Goal: Task Accomplishment & Management: Use online tool/utility

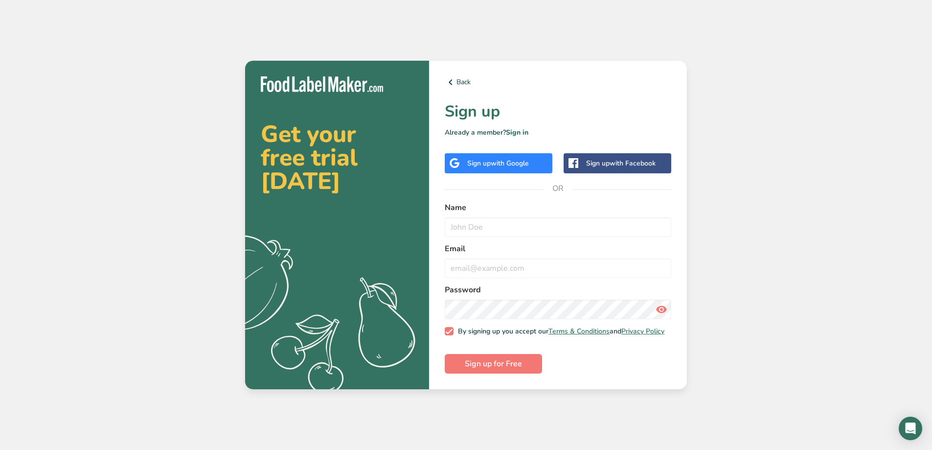
click at [490, 166] on div "Sign up with Google" at bounding box center [499, 163] width 108 height 20
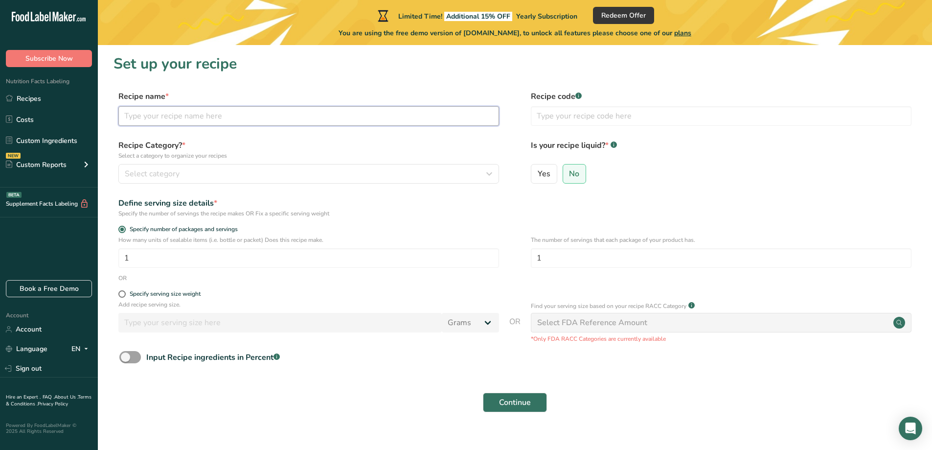
click at [334, 120] on input "text" at bounding box center [308, 116] width 381 height 20
type input "Sticky Rice Dumplings - House Special"
click at [488, 176] on icon "button" at bounding box center [489, 174] width 12 height 18
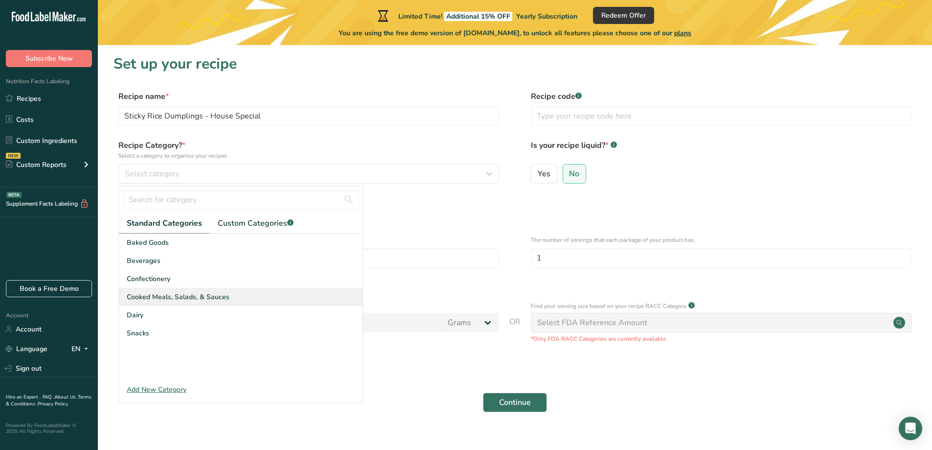
click at [227, 290] on div "Cooked Meals, Salads, & Sauces" at bounding box center [241, 297] width 244 height 18
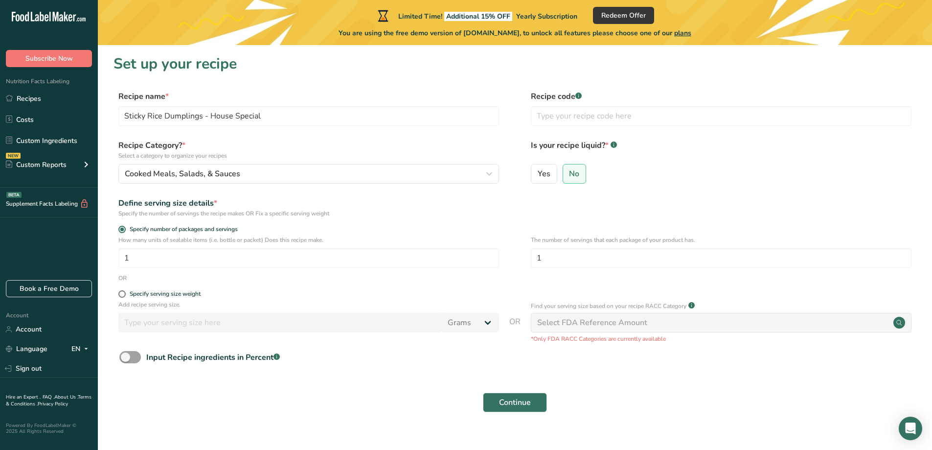
scroll to position [15, 0]
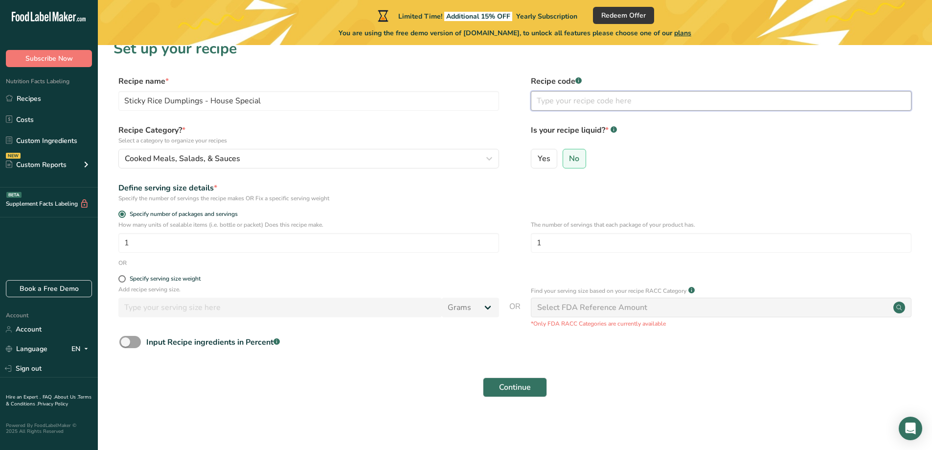
click at [591, 106] on input "text" at bounding box center [721, 101] width 381 height 20
paste input "745314234283"
type input "745314234283"
click at [598, 242] on input "1" at bounding box center [721, 243] width 381 height 20
type input "2"
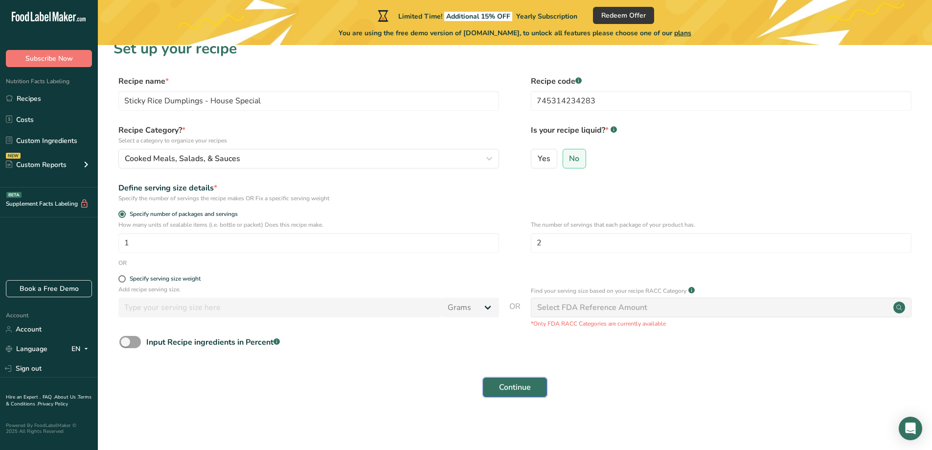
click at [535, 391] on button "Continue" at bounding box center [515, 387] width 64 height 20
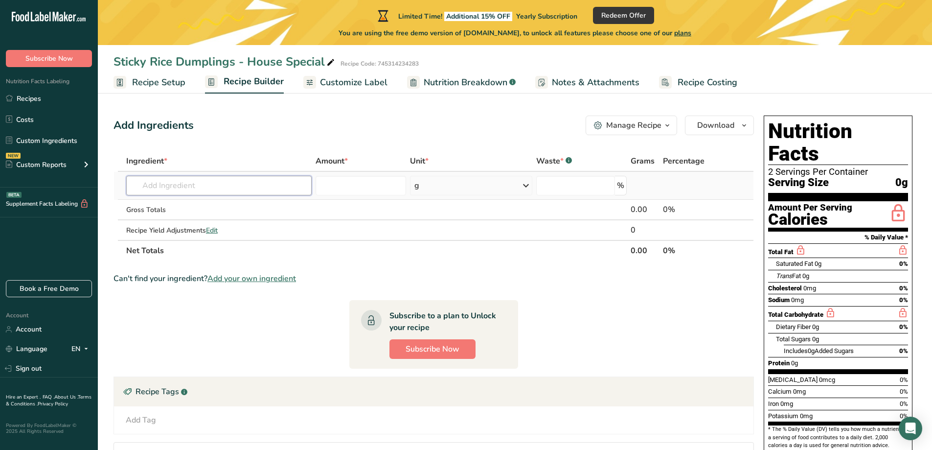
click at [207, 183] on input "text" at bounding box center [218, 186] width 185 height 20
type input "g"
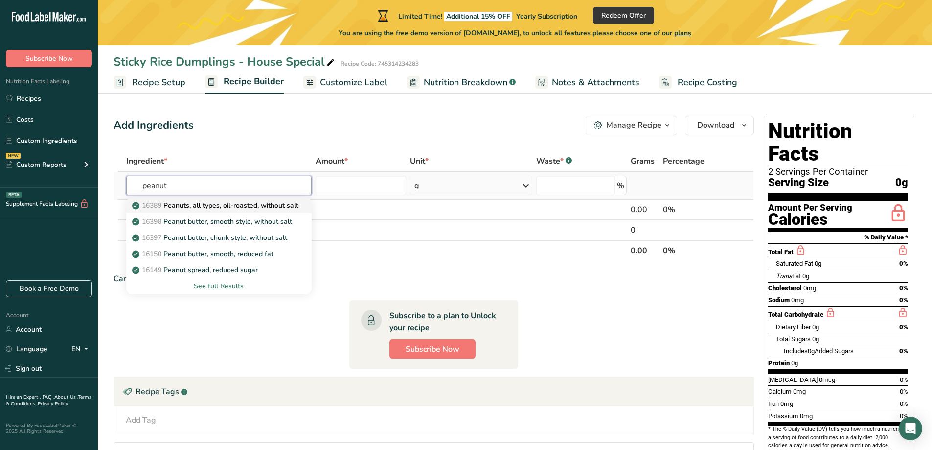
type input "peanut"
click at [206, 206] on p "16389 Peanuts, all types, oil-roasted, without salt" at bounding box center [216, 205] width 164 height 10
type input "Peanuts, all types, oil-roasted, without salt"
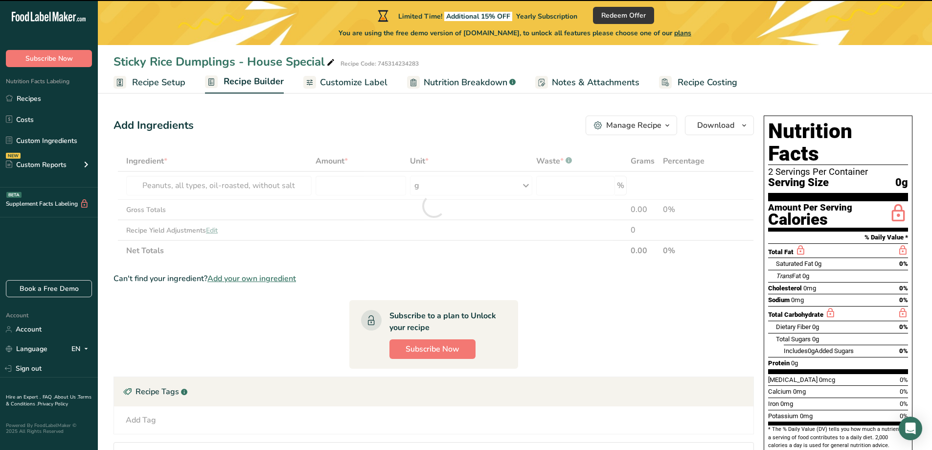
type input "0"
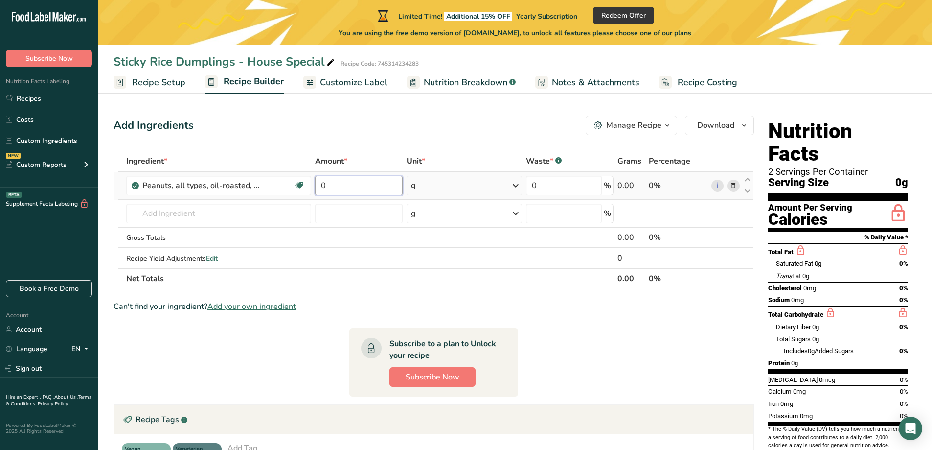
click at [383, 184] on input "0" at bounding box center [358, 186] width 87 height 20
type input "6.6"
click at [468, 145] on div "Add Ingredients Manage Recipe Delete Recipe Duplicate Recipe Scale Recipe Save …" at bounding box center [437, 339] width 646 height 455
click at [259, 217] on input "text" at bounding box center [218, 214] width 185 height 20
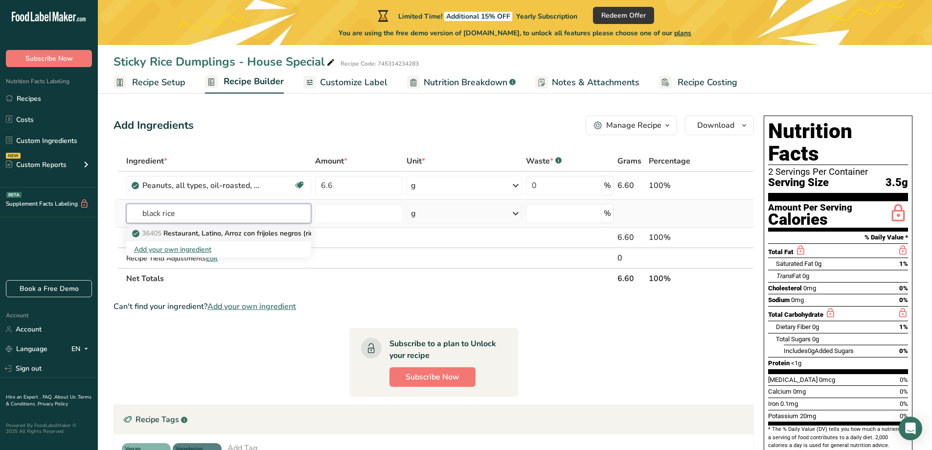
type input "black rice"
click at [289, 233] on p "36405 Restaurant, Latino, Arroz con frijoles negros (rice and black beans)" at bounding box center [253, 233] width 239 height 10
type input "Restaurant, Latino, Arroz con frijoles negros (rice and black beans)"
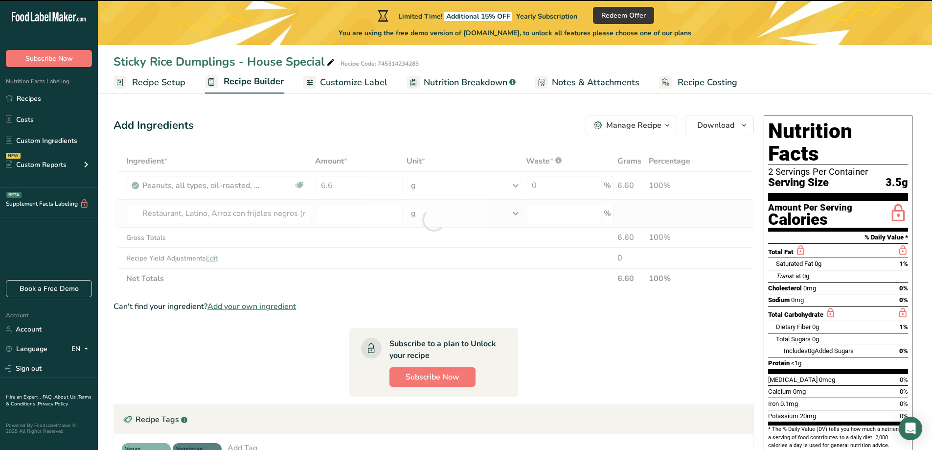
type input "0"
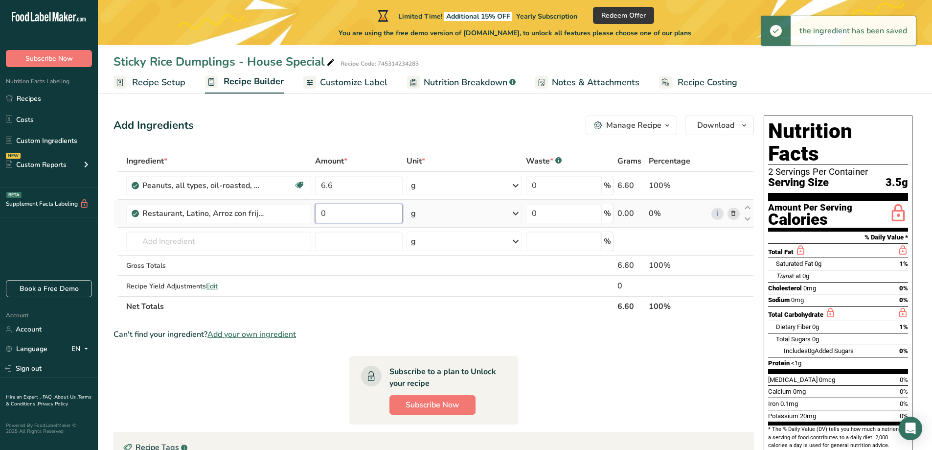
click at [339, 214] on input "0" at bounding box center [358, 214] width 87 height 20
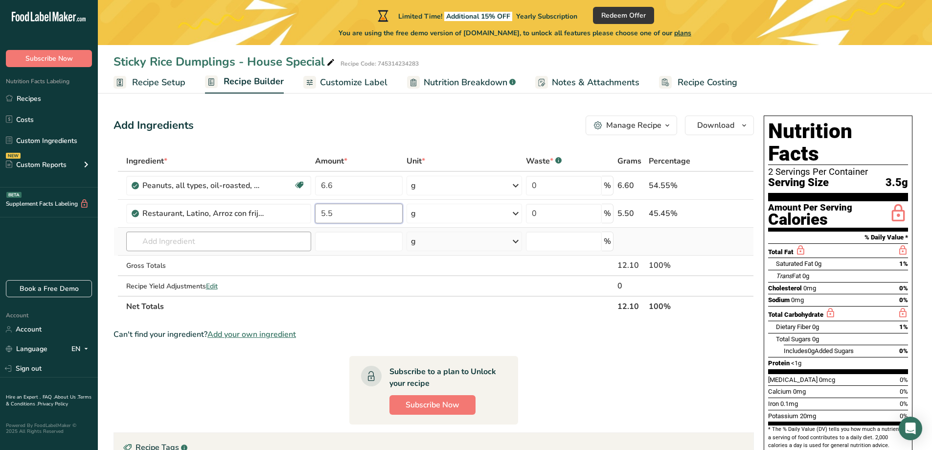
type input "5.5"
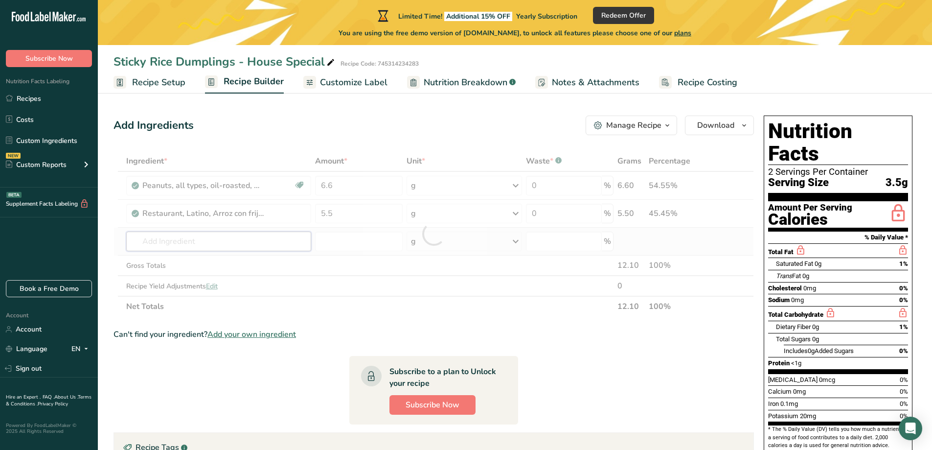
click at [279, 239] on div "Ingredient * Amount * Unit * Waste * .a-a{fill:#347362;}.b-a{fill:#fff;} Grams …" at bounding box center [434, 234] width 640 height 166
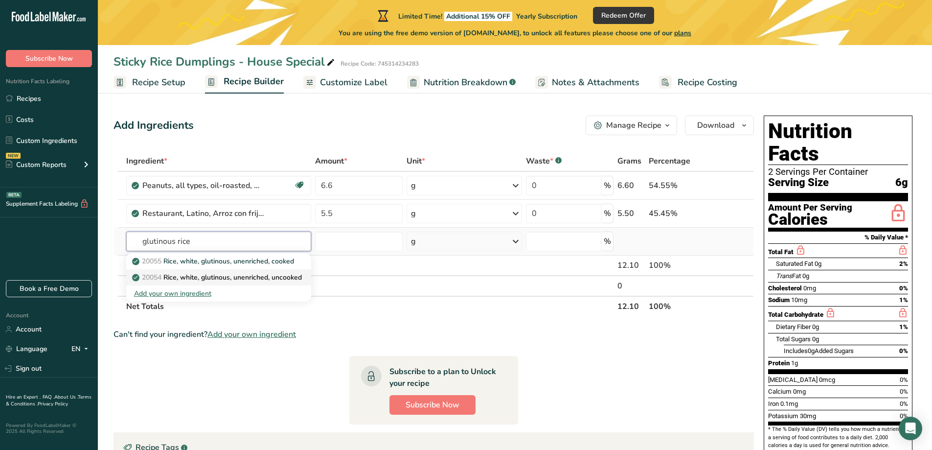
type input "glutinous rice"
click at [296, 274] on p "20054 Rice, white, glutinous, unenriched, uncooked" at bounding box center [218, 277] width 168 height 10
type input "Rice, white, glutinous, unenriched, uncooked"
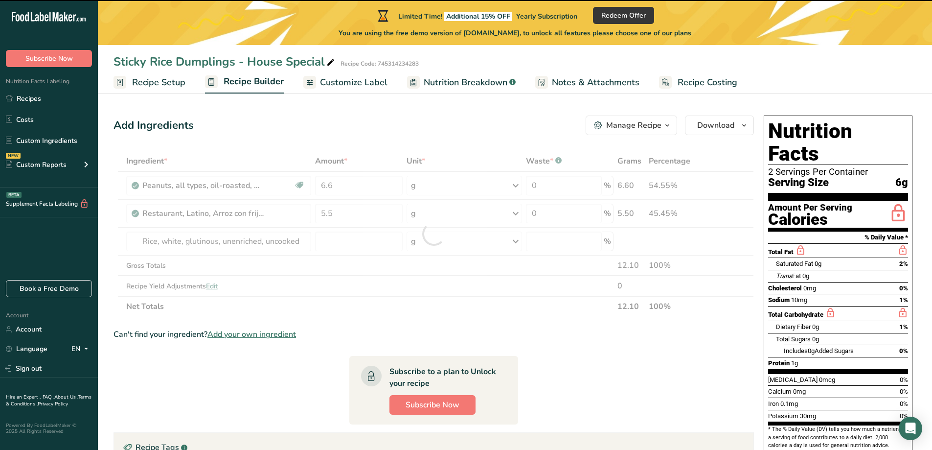
type input "0"
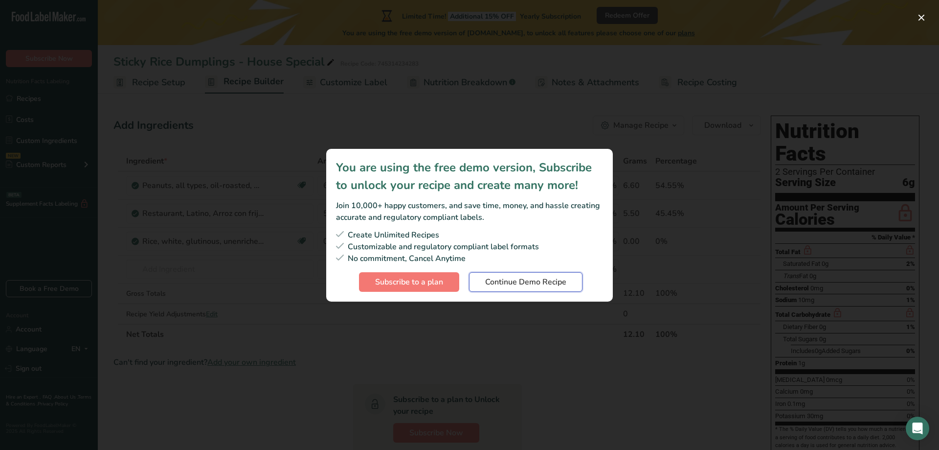
click at [545, 286] on span "Continue Demo Recipe" at bounding box center [525, 282] width 81 height 12
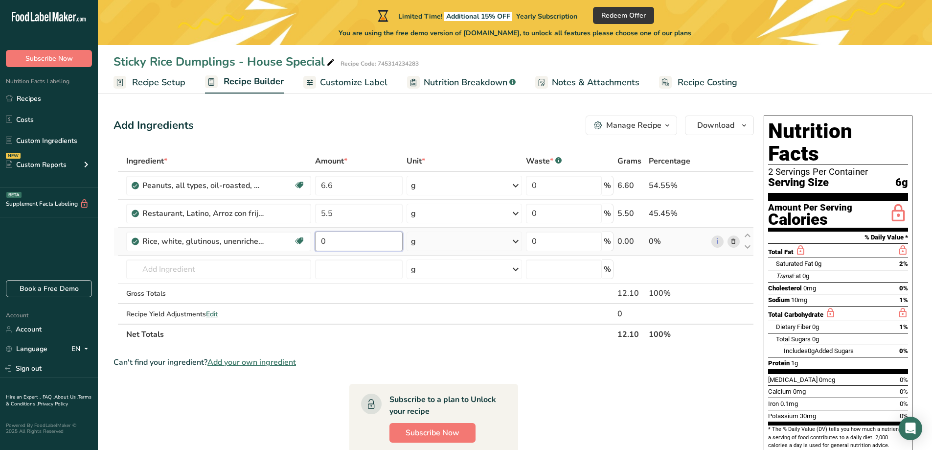
click at [345, 241] on input "0" at bounding box center [358, 241] width 87 height 20
type input "54.6"
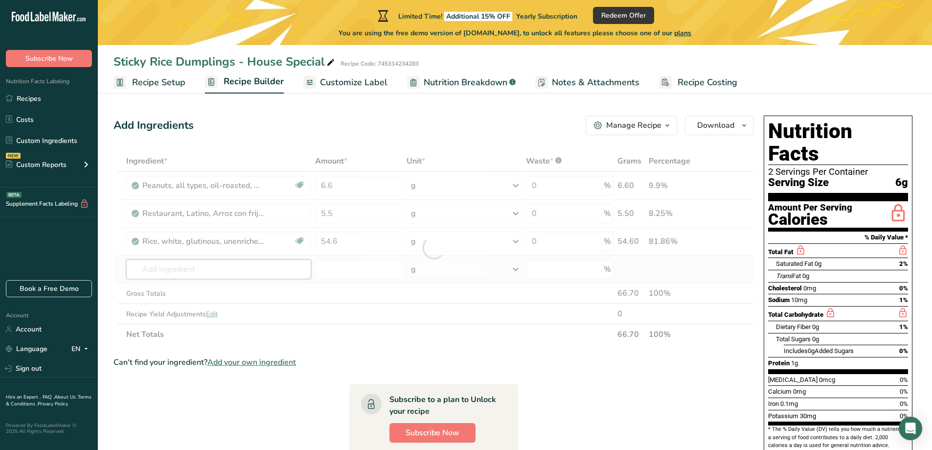
click at [238, 270] on div "Ingredient * Amount * Unit * Waste * .a-a{fill:#347362;}.b-a{fill:#fff;} Grams …" at bounding box center [434, 248] width 640 height 194
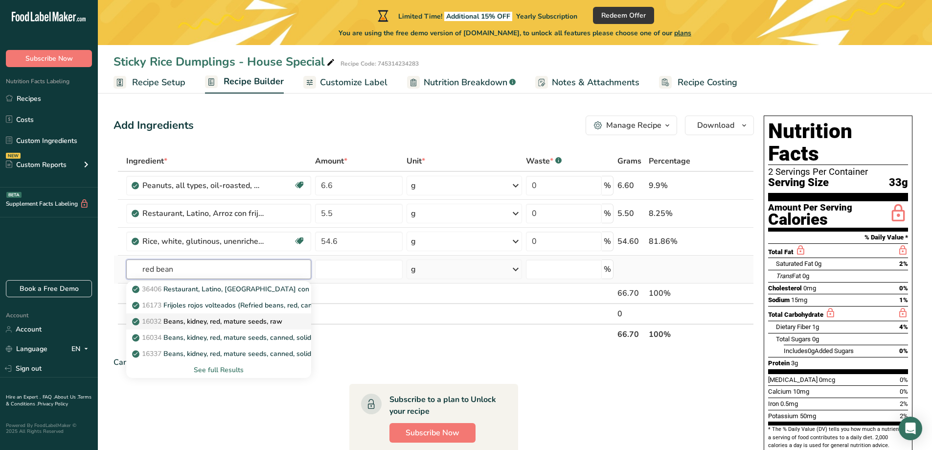
type input "red bean"
click at [285, 319] on div "16032 Beans, kidney, red, mature seeds, raw" at bounding box center [211, 321] width 154 height 10
type input "Beans, kidney, red, mature seeds, raw"
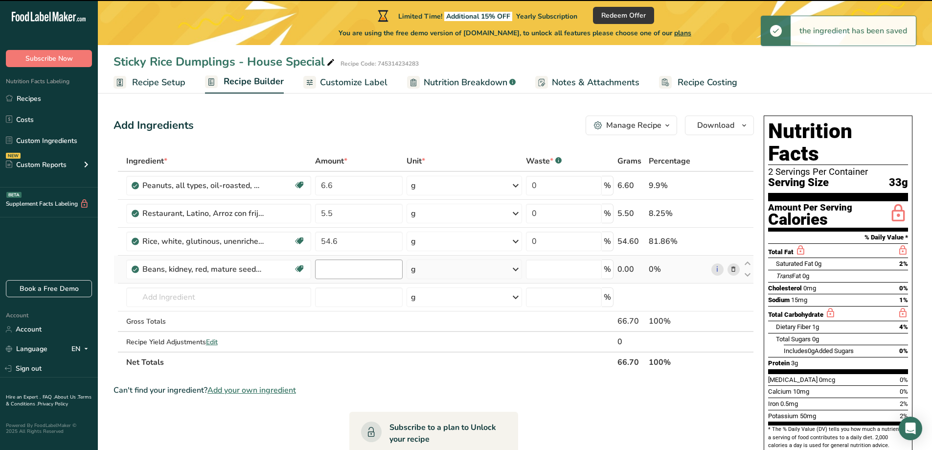
type input "0"
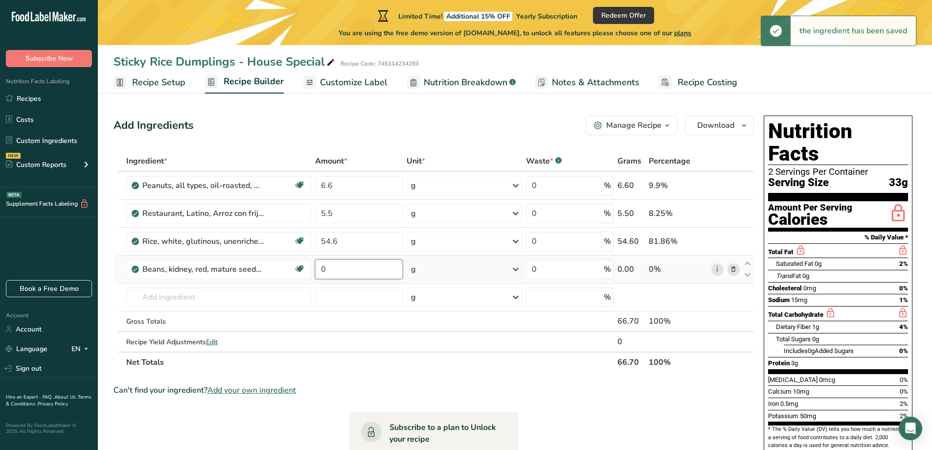
click at [365, 269] on input "0" at bounding box center [358, 269] width 87 height 20
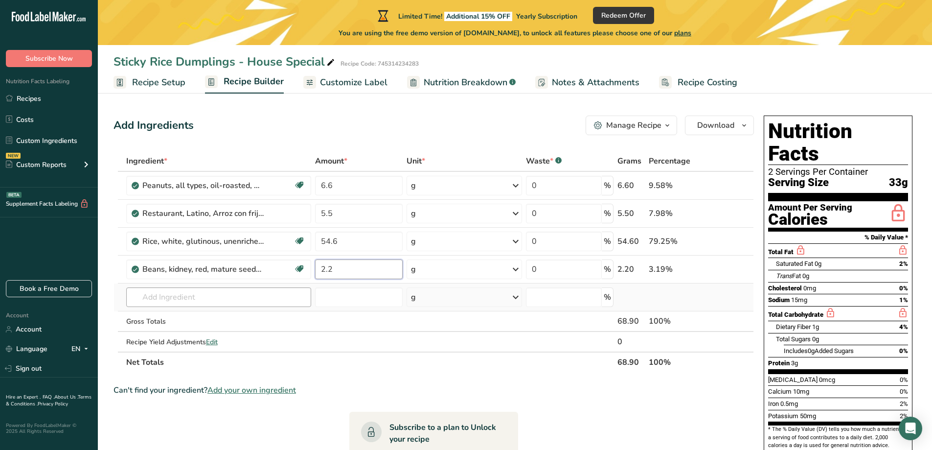
type input "2.2"
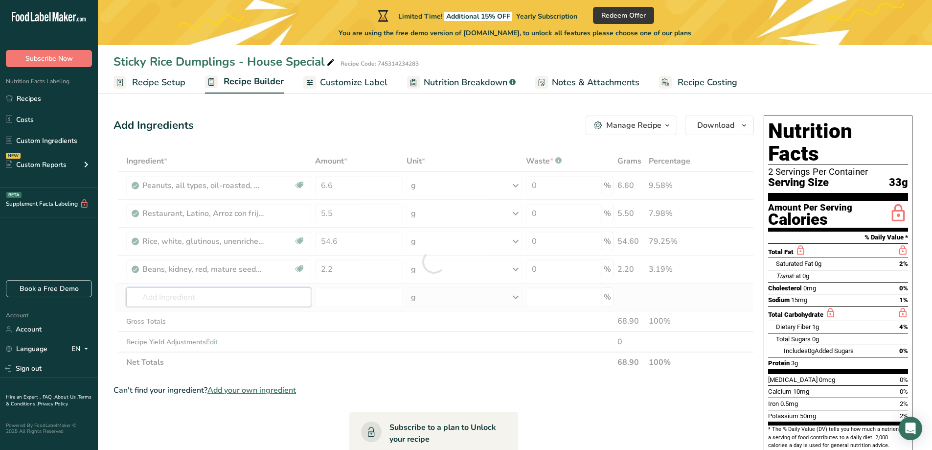
click at [263, 292] on div "Ingredient * Amount * Unit * Waste * .a-a{fill:#347362;}.b-a{fill:#fff;} Grams …" at bounding box center [434, 262] width 640 height 222
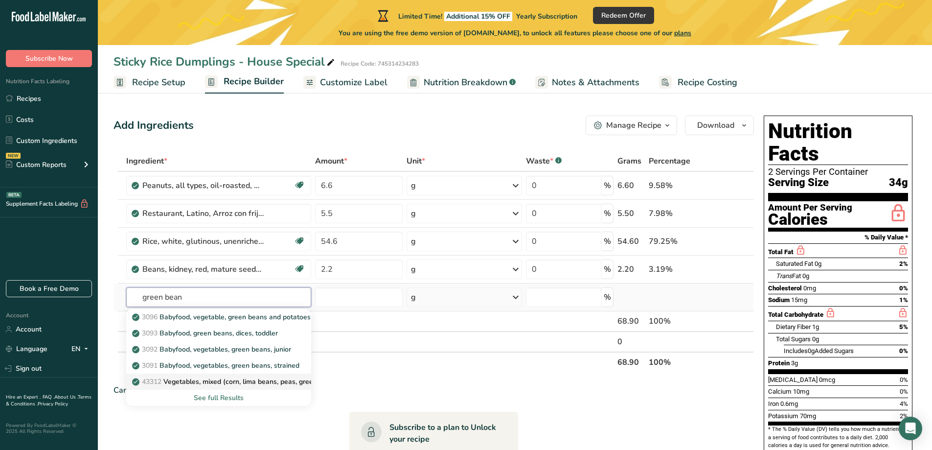
type input "green bean"
click at [251, 378] on p "43312 Vegetables, mixed (corn, lima beans, peas, green beans, carrots) canned, …" at bounding box center [285, 381] width 303 height 10
type input "Vegetables, mixed (corn, lima beans, peas, green beans, carrots) canned, no sal…"
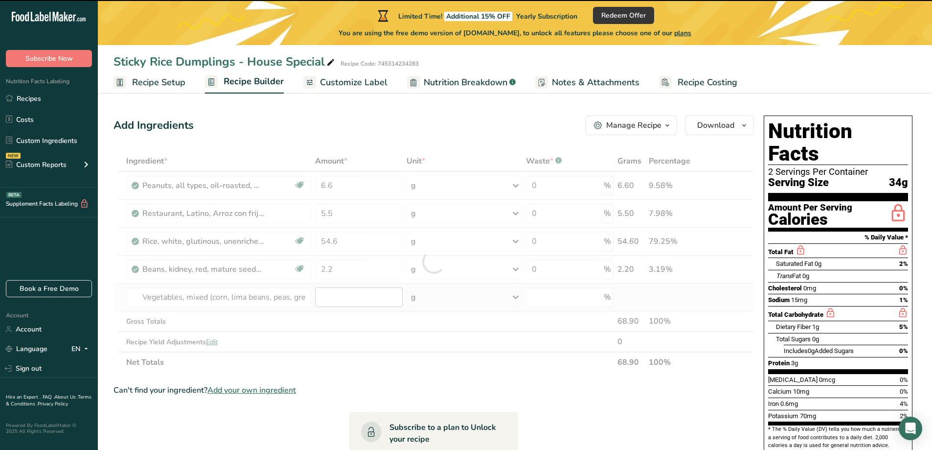
type input "0"
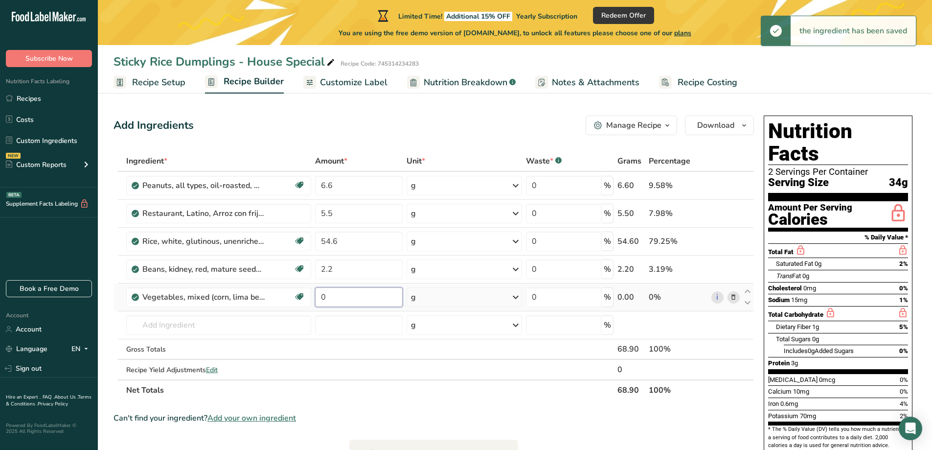
click at [344, 295] on input "0" at bounding box center [358, 297] width 87 height 20
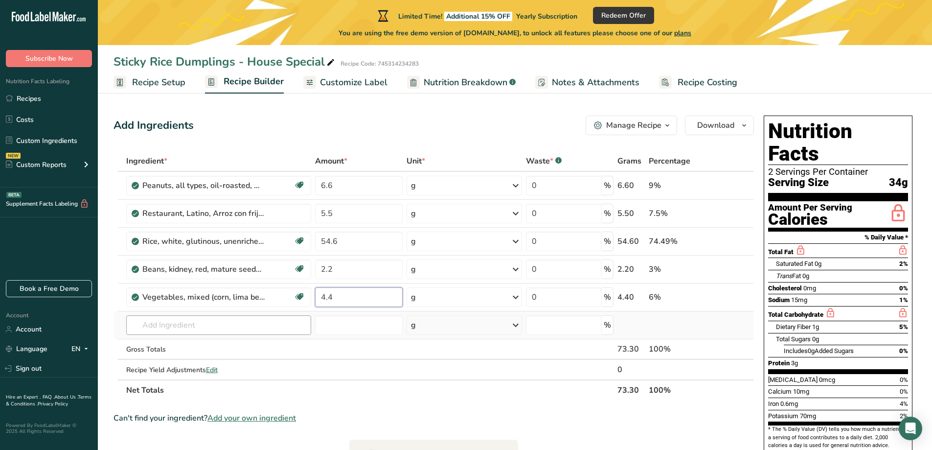
type input "4.4"
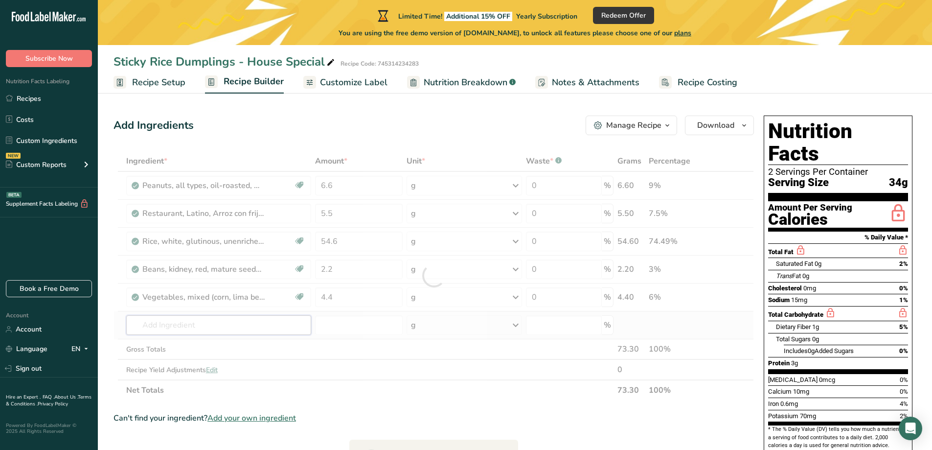
click at [214, 322] on div "Ingredient * Amount * Unit * Waste * .a-a{fill:#347362;}.b-a{fill:#fff;} Grams …" at bounding box center [434, 276] width 640 height 250
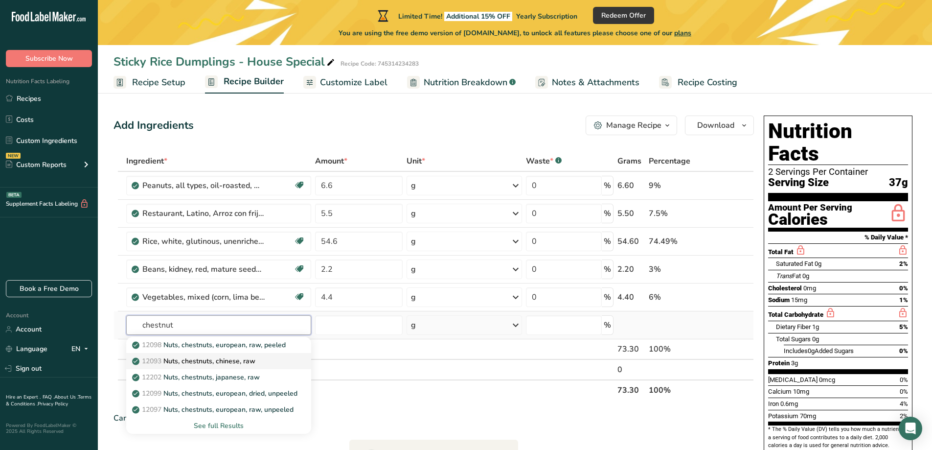
type input "chestnut"
click at [299, 356] on link "12093 Nuts, chestnuts, chinese, raw" at bounding box center [218, 361] width 185 height 16
type input "Nuts, chestnuts, chinese, raw"
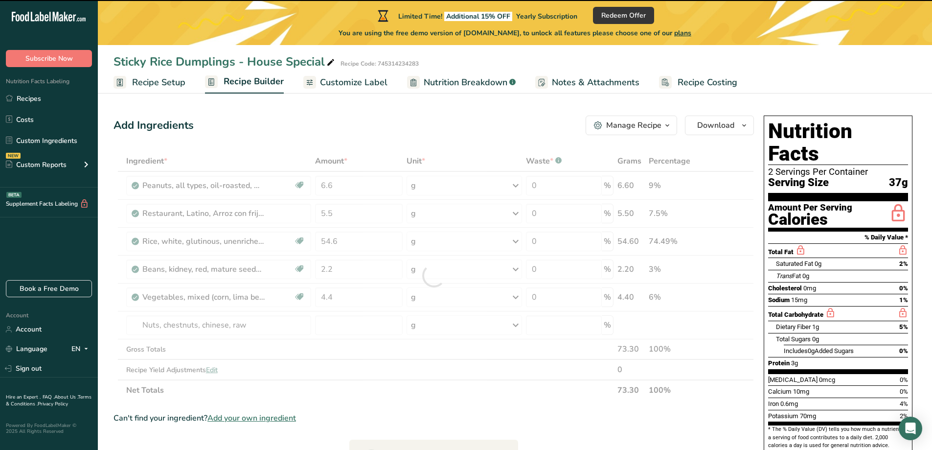
type input "0"
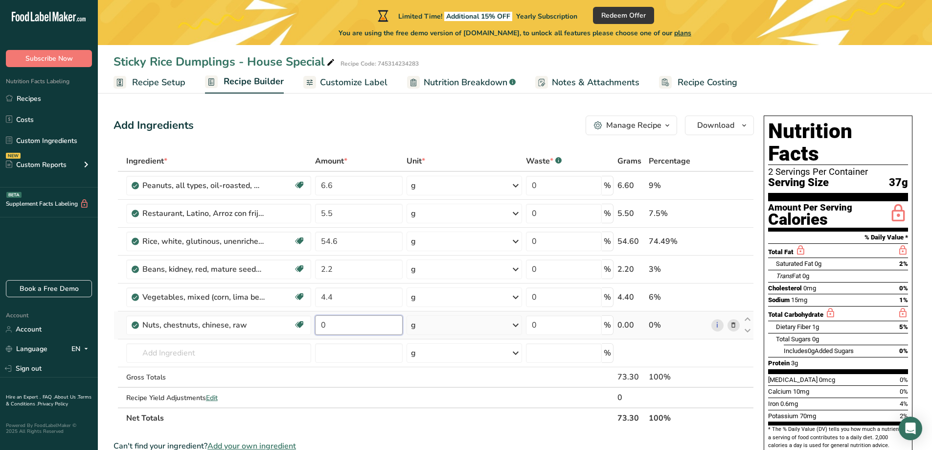
click at [358, 329] on input "0" at bounding box center [358, 325] width 87 height 20
type input "10.9"
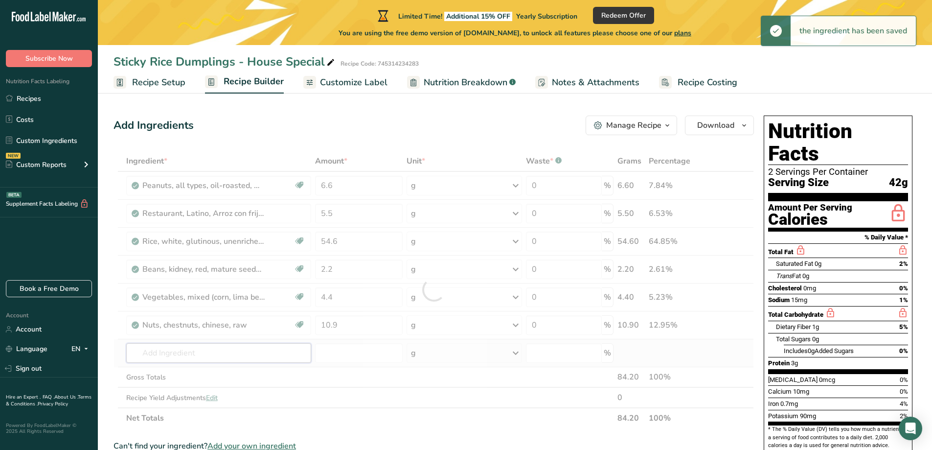
click at [170, 359] on div "Ingredient * Amount * Unit * Waste * .a-a{fill:#347362;}.b-a{fill:#fff;} Grams …" at bounding box center [434, 289] width 640 height 277
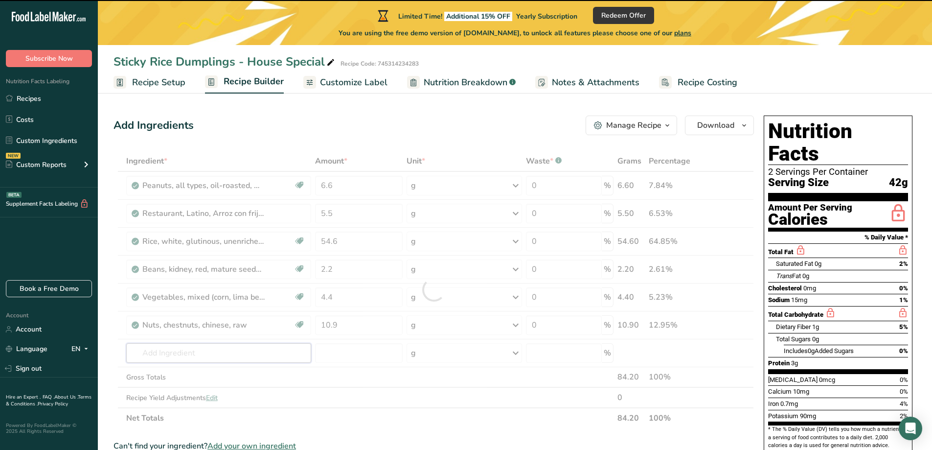
type input "r"
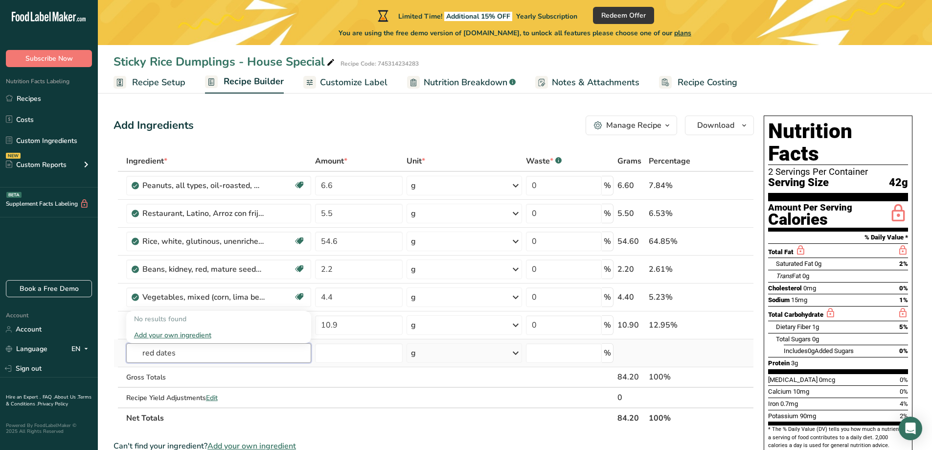
click at [183, 360] on input "red dates" at bounding box center [218, 353] width 185 height 20
type input "r"
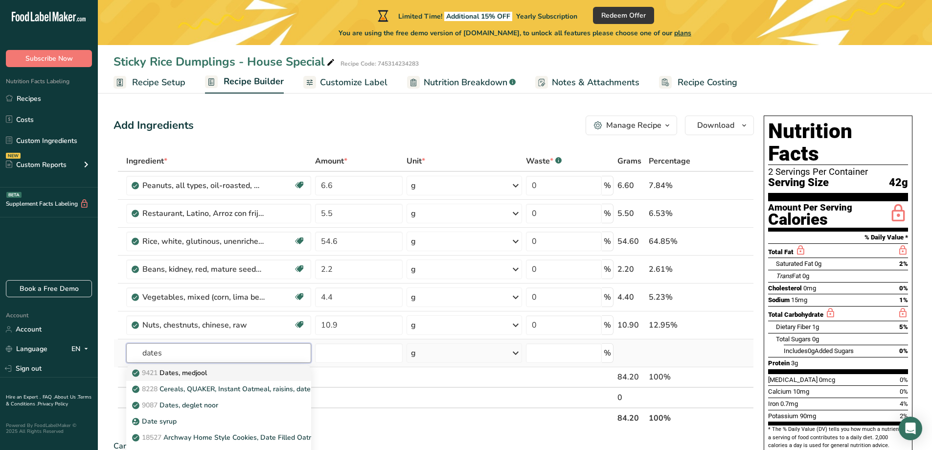
type input "dates"
click at [219, 365] on link "9421 Dates, [GEOGRAPHIC_DATA]" at bounding box center [218, 373] width 185 height 16
type input "Dates, medjool"
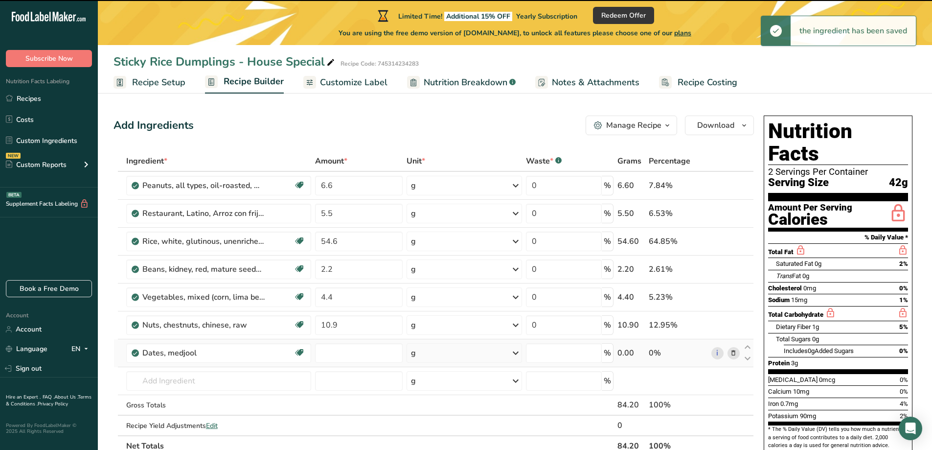
type input "0"
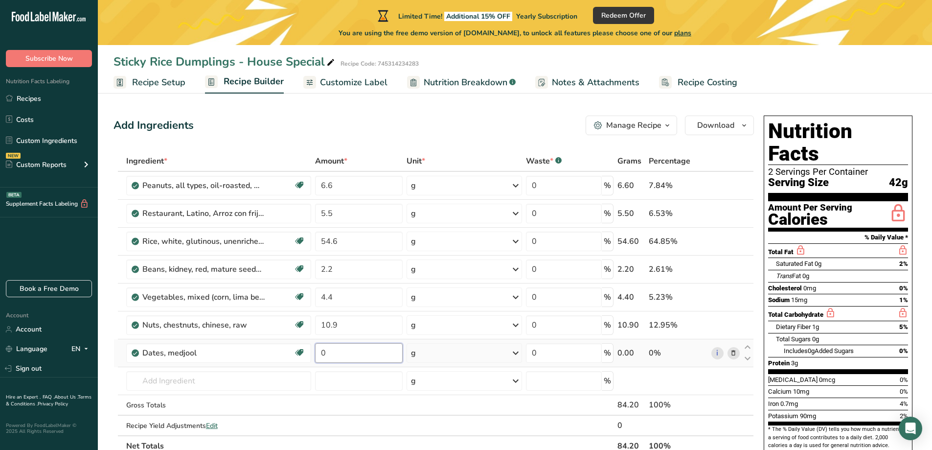
click at [336, 352] on input "0" at bounding box center [358, 353] width 87 height 20
type input "2.7"
click at [224, 384] on div "Ingredient * Amount * Unit * Waste * .a-a{fill:#347362;}.b-a{fill:#fff;} Grams …" at bounding box center [434, 303] width 640 height 305
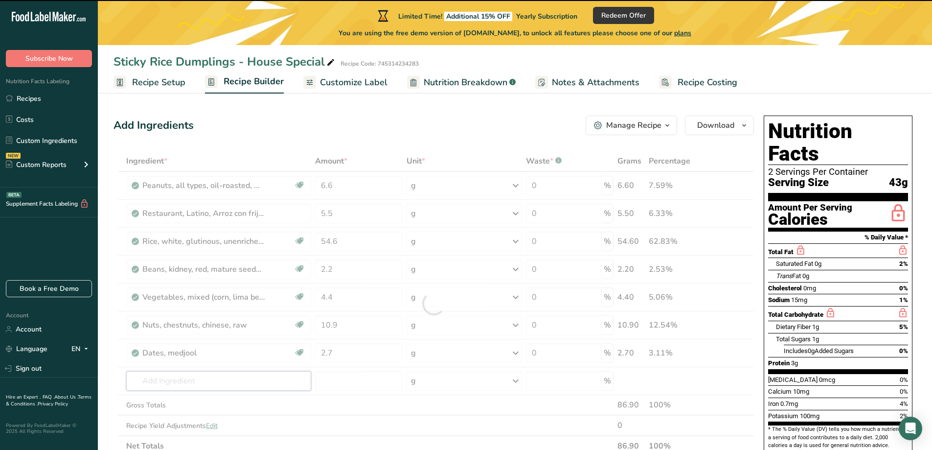
type input "b"
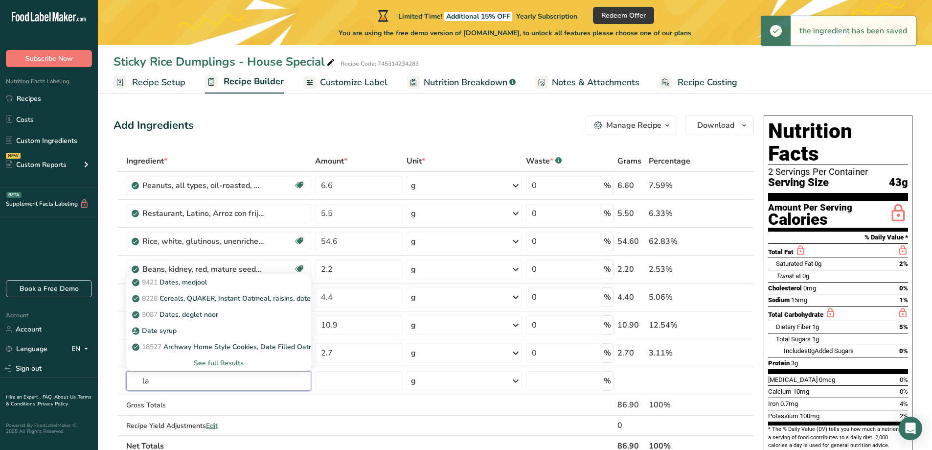
type input "l"
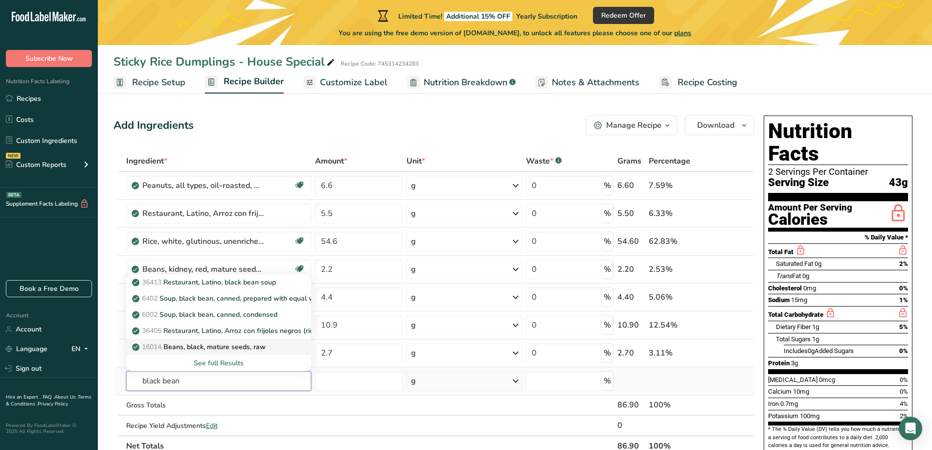
type input "black bean"
click at [263, 353] on link "16014 Beans, black, mature seeds, raw" at bounding box center [218, 347] width 185 height 16
type input "Beans, black, mature seeds, raw"
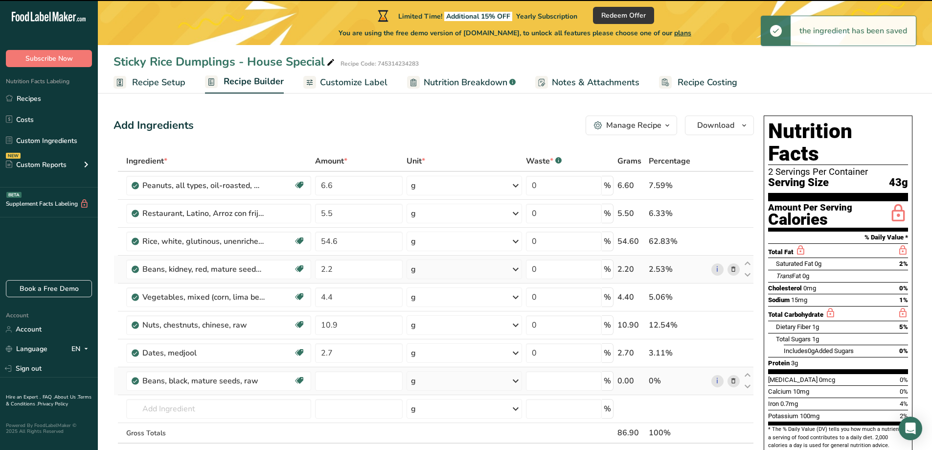
type input "0"
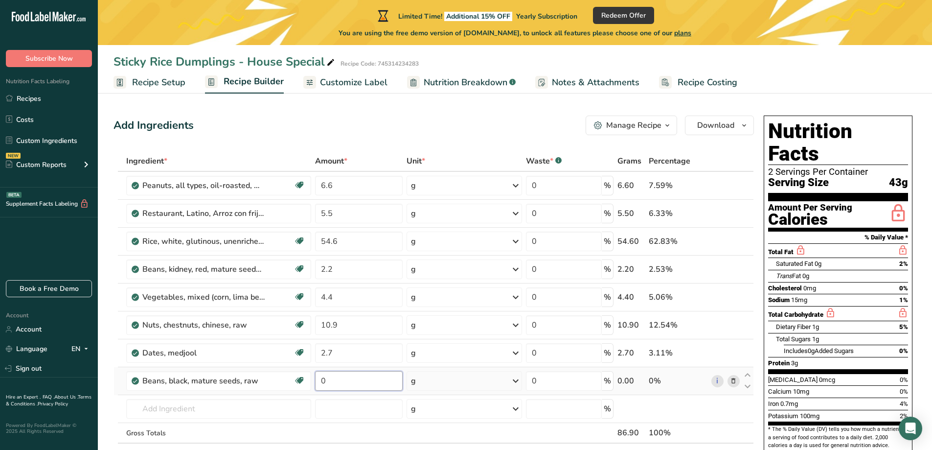
click at [352, 387] on input "0" at bounding box center [358, 381] width 87 height 20
type input "2.2"
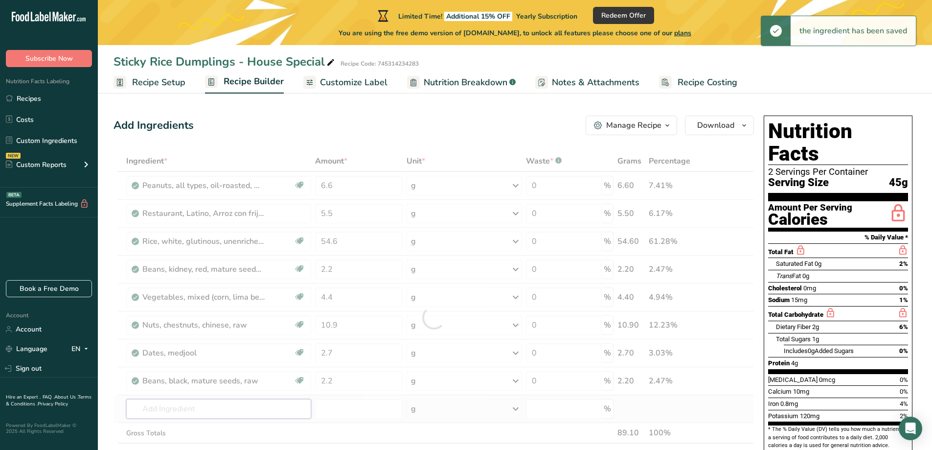
click at [211, 411] on div "Ingredient * Amount * Unit * Waste * .a-a{fill:#347362;}.b-a{fill:#fff;} Grams …" at bounding box center [434, 317] width 640 height 333
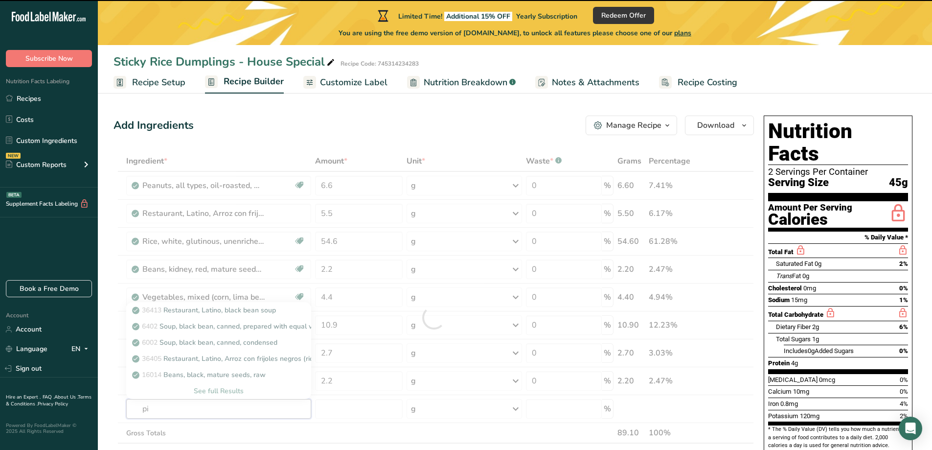
type input "pin"
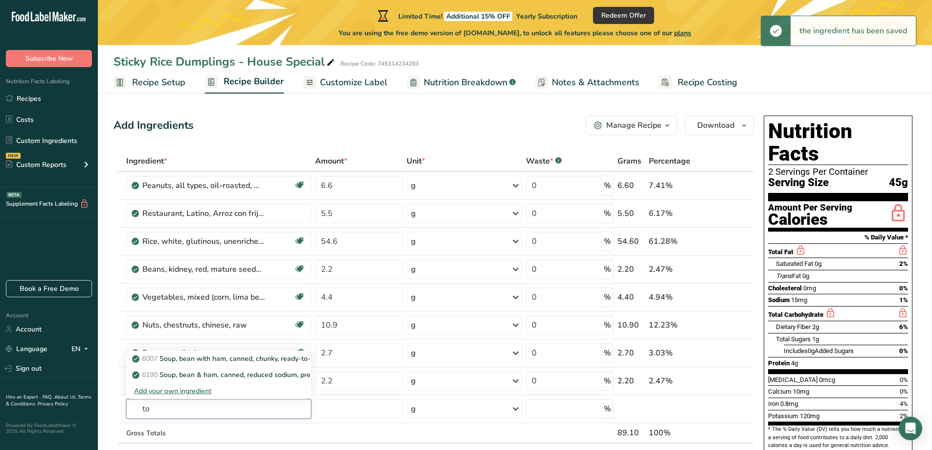
type input "t"
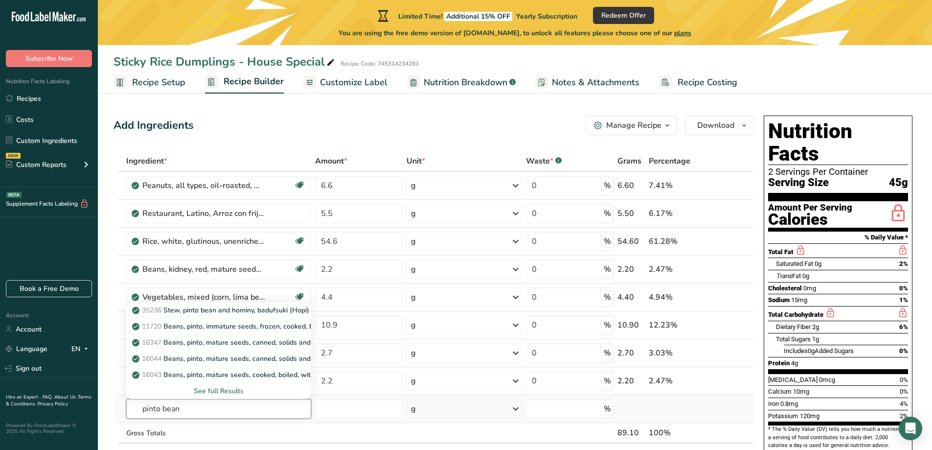
type input "pinto bean"
click at [244, 388] on div "See full Results" at bounding box center [219, 391] width 170 height 10
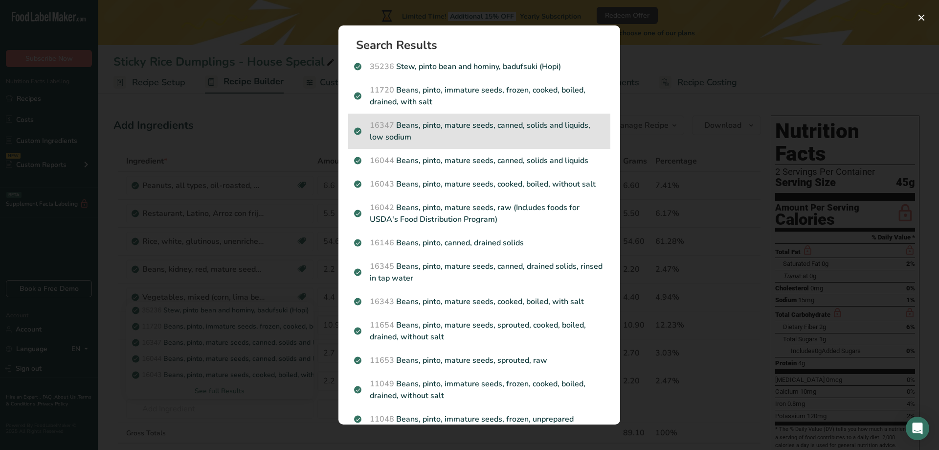
click at [550, 135] on p "16347 Beans, pinto, mature seeds, canned, solids and liquids, low sodium" at bounding box center [479, 130] width 251 height 23
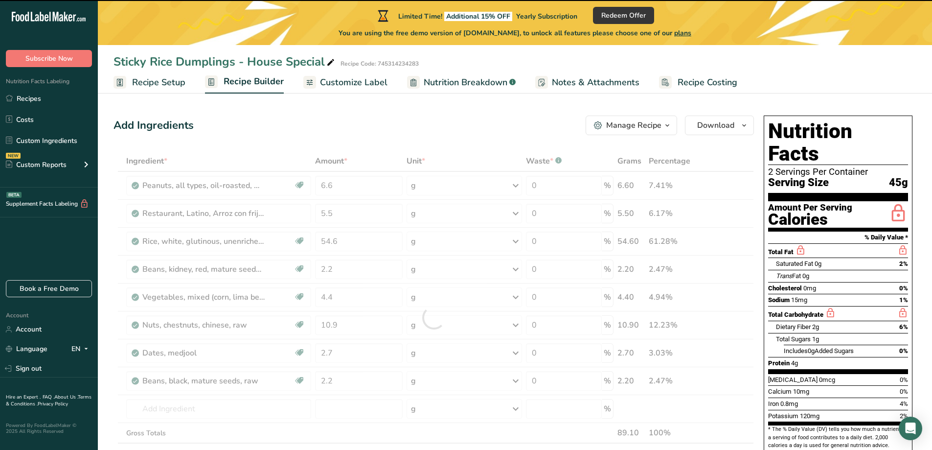
type input "0"
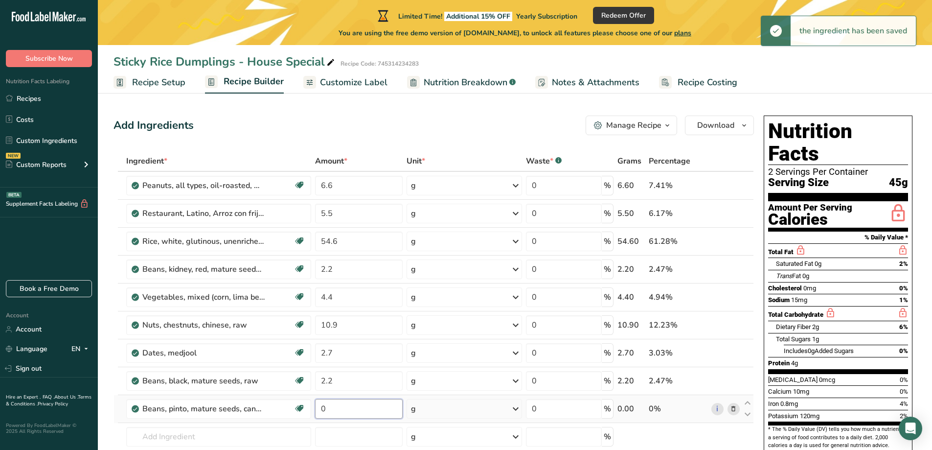
click at [337, 408] on input "0" at bounding box center [358, 409] width 87 height 20
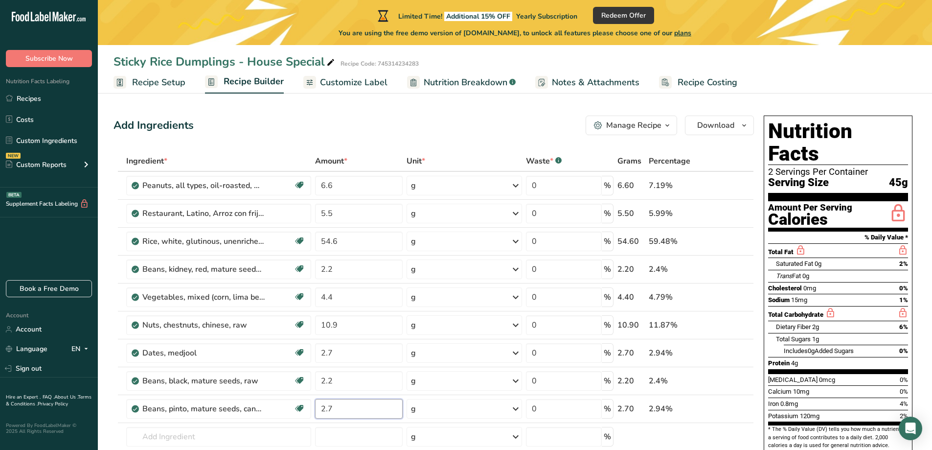
type input "2.7"
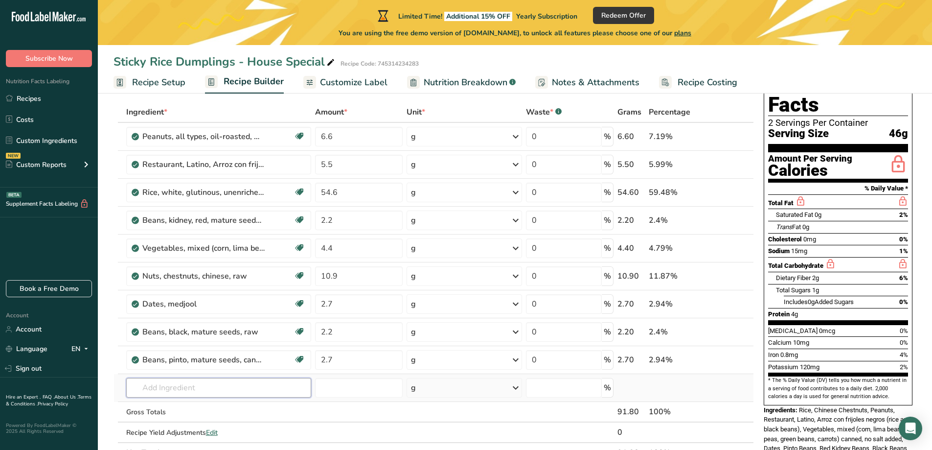
click at [165, 391] on div "Ingredient * Amount * Unit * Waste * .a-a{fill:#347362;}.b-a{fill:#fff;} Grams …" at bounding box center [434, 282] width 640 height 361
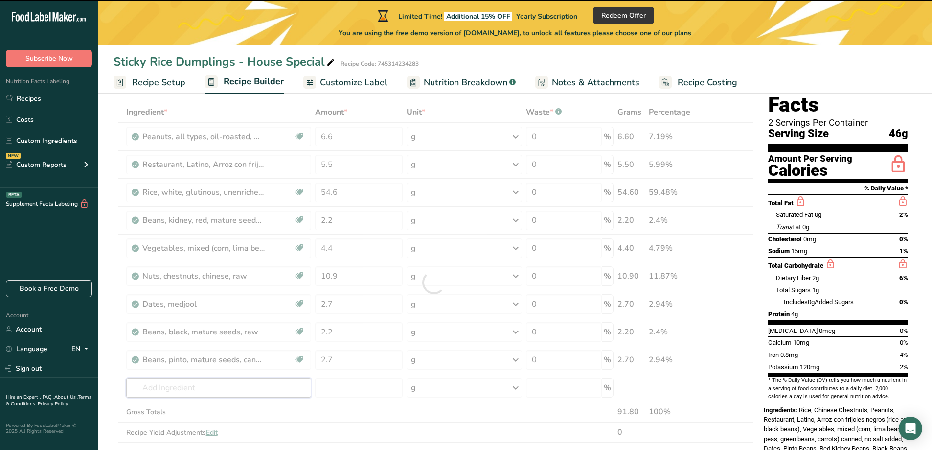
type input "l"
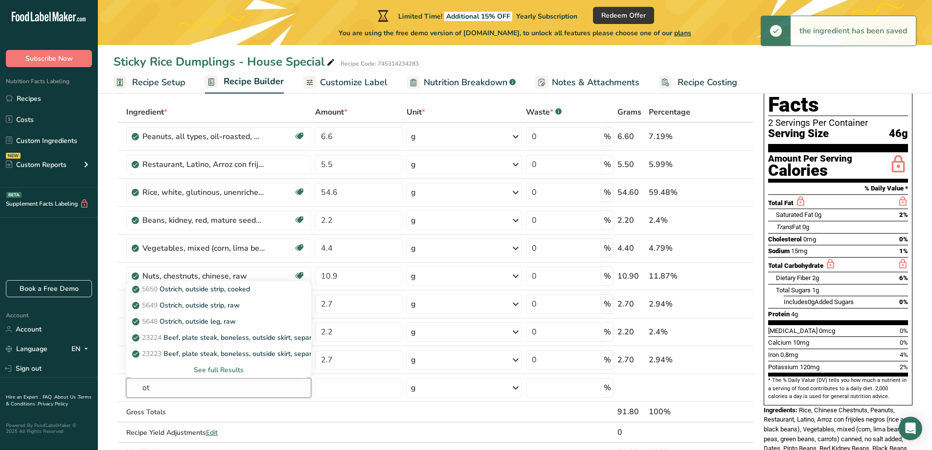
type input "o"
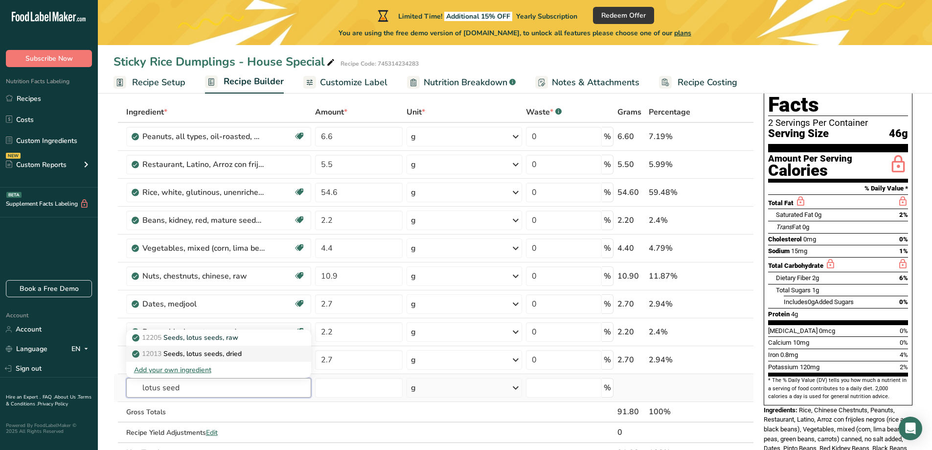
type input "lotus seed"
click at [213, 352] on p "12013 Seeds, lotus seeds, dried" at bounding box center [188, 353] width 108 height 10
type input "Seeds, lotus seeds, dried"
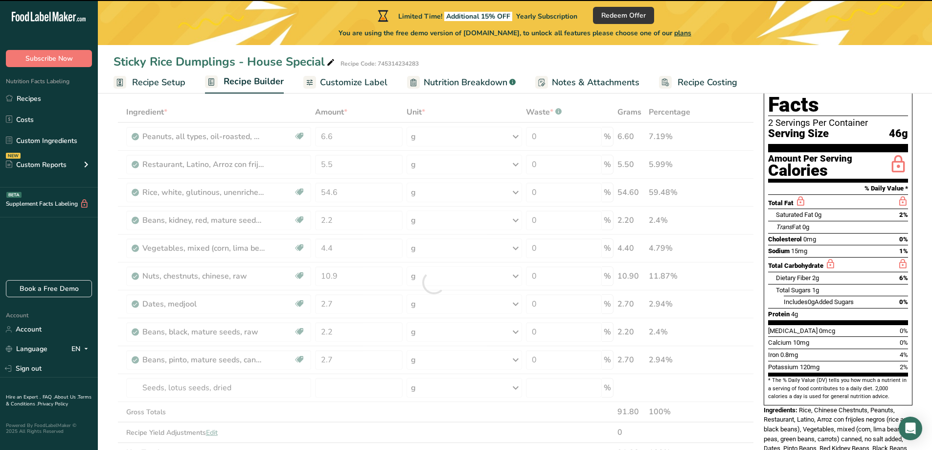
type input "0"
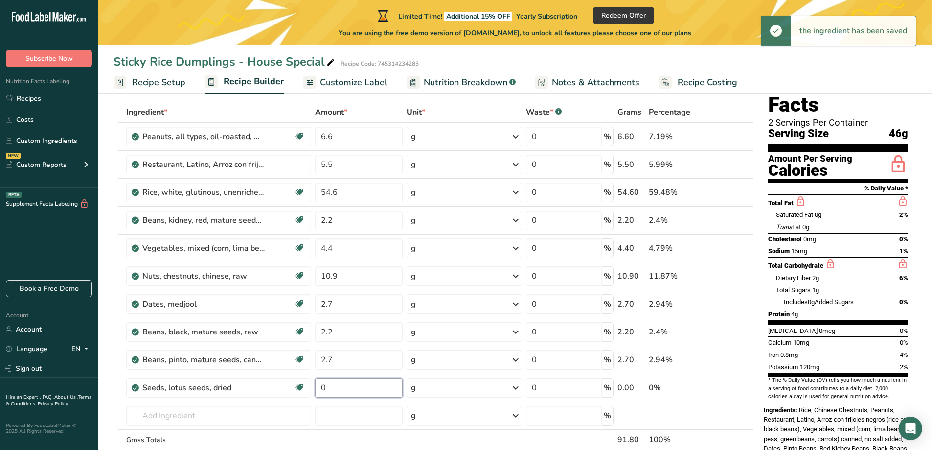
click at [361, 391] on input "0" at bounding box center [358, 388] width 87 height 20
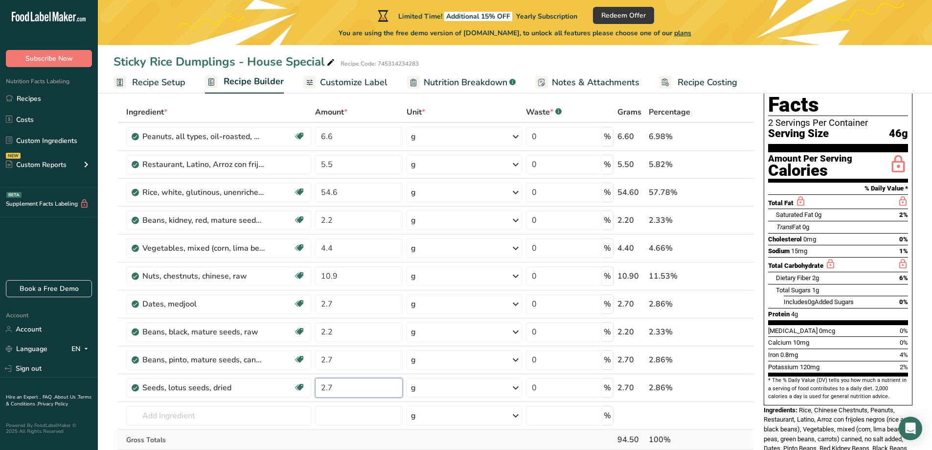
type input "2.7"
click at [592, 439] on div "Ingredient * Amount * Unit * Waste * .a-a{fill:#347362;}.b-a{fill:#fff;} Grams …" at bounding box center [434, 296] width 640 height 389
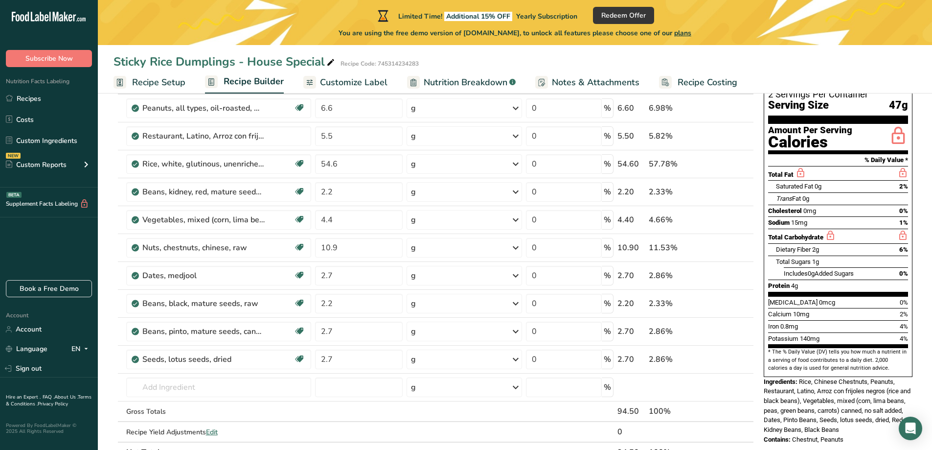
scroll to position [147, 0]
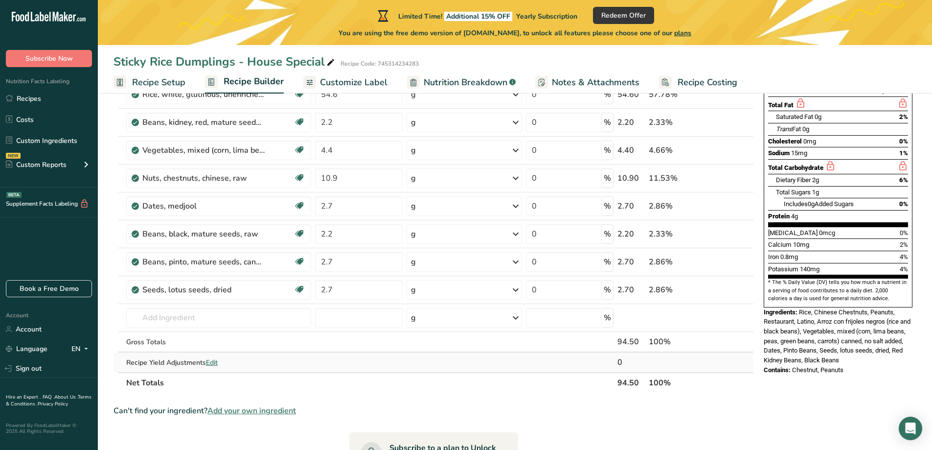
click at [212, 362] on span "Edit" at bounding box center [212, 362] width 12 height 9
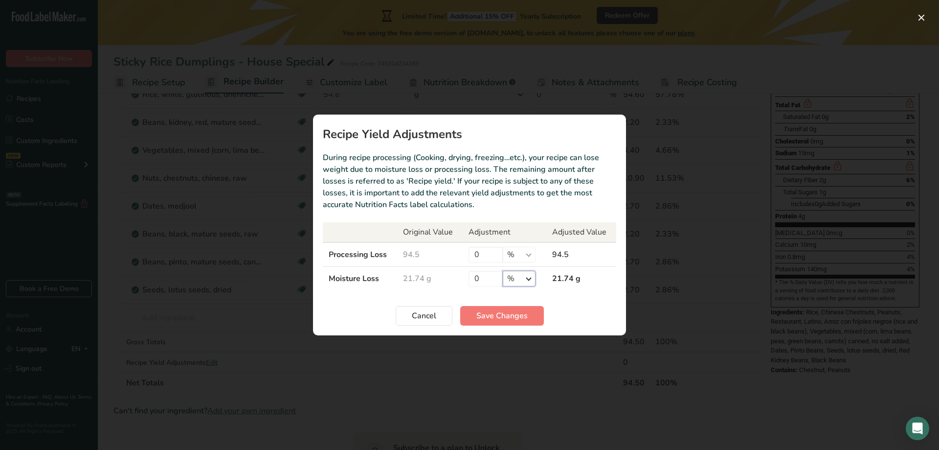
click at [526, 283] on select "% g kg mg mcg lb oz" at bounding box center [519, 279] width 33 height 16
click at [552, 296] on section "Recipe Yield Adjustments During recipe processing (Cooking, drying, freezing…et…" at bounding box center [469, 224] width 313 height 221
click at [491, 282] on input "0" at bounding box center [486, 279] width 34 height 16
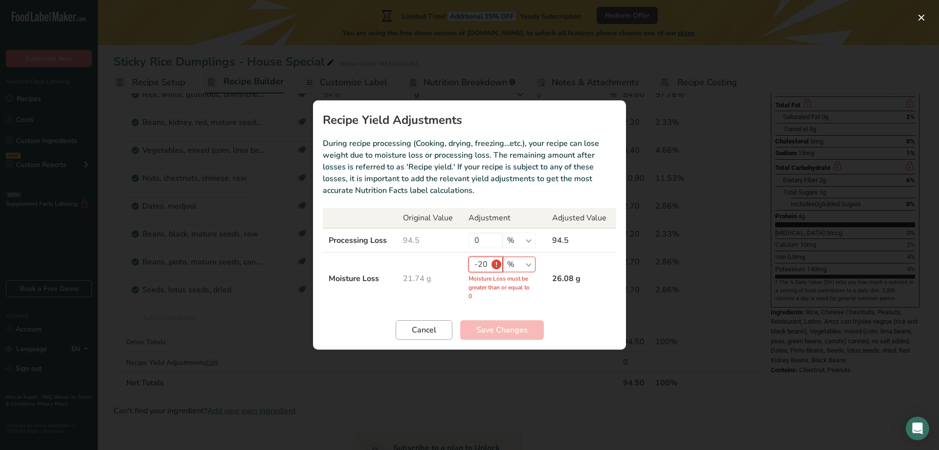
type input "-20"
click at [421, 331] on span "Cancel" at bounding box center [424, 330] width 24 height 12
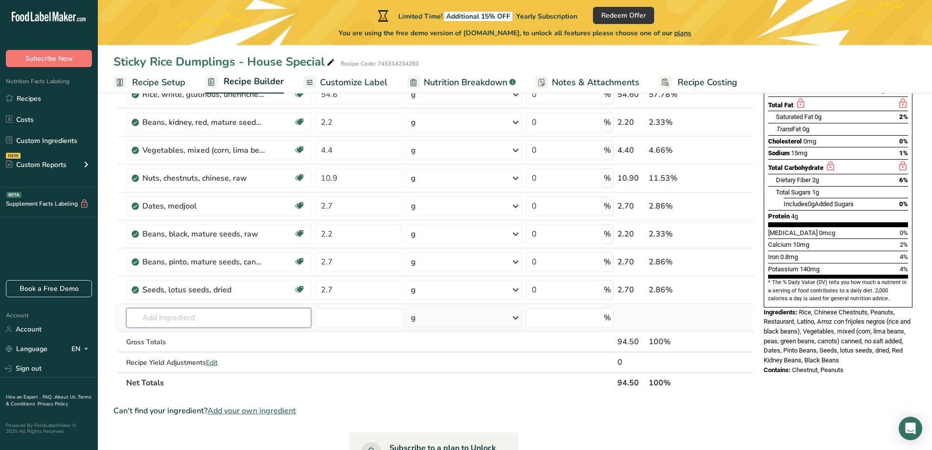
click at [228, 315] on input "text" at bounding box center [218, 318] width 185 height 20
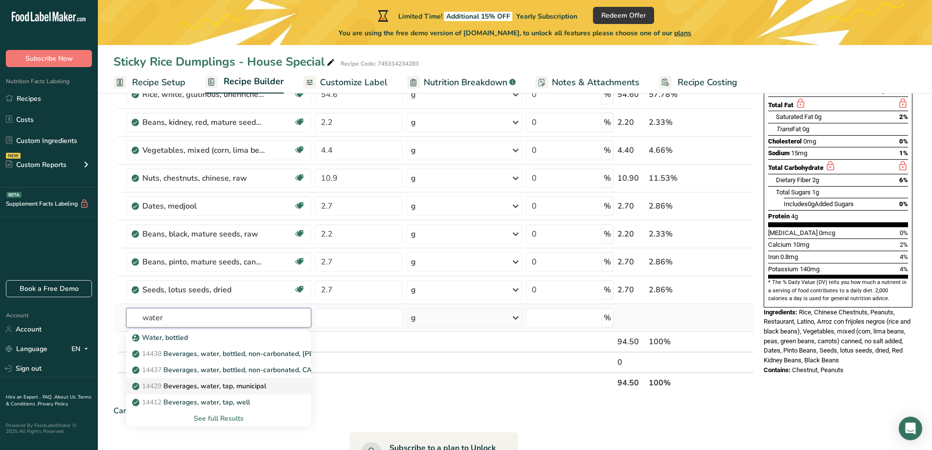
type input "water"
click at [261, 389] on p "14429 [GEOGRAPHIC_DATA], water, tap, municipal" at bounding box center [200, 386] width 132 height 10
type input "Beverages, water, tap, municipal"
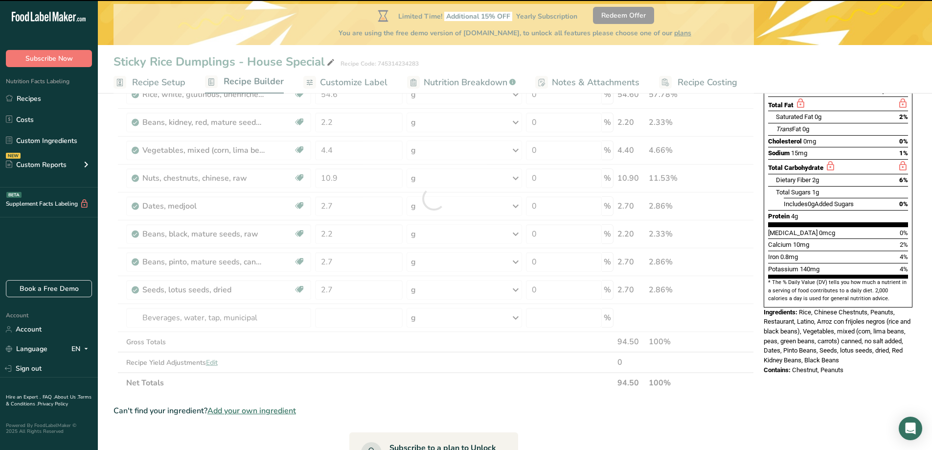
type input "0"
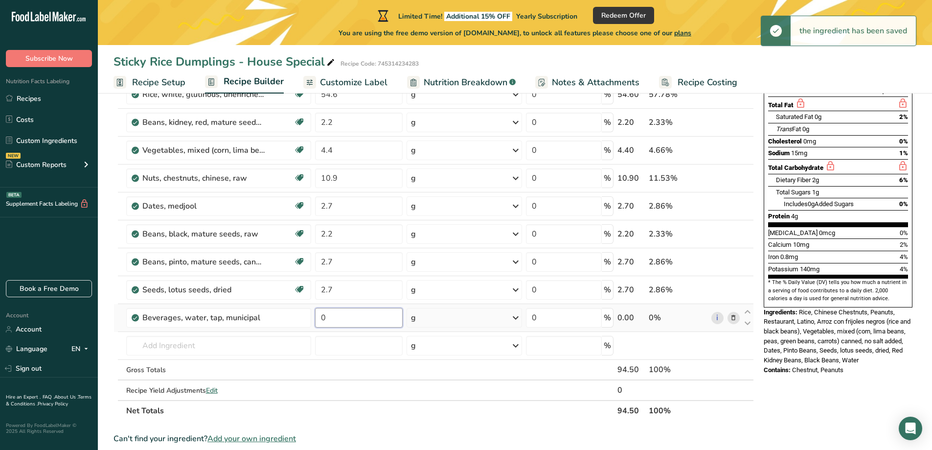
click at [357, 317] on input "0" at bounding box center [358, 318] width 87 height 20
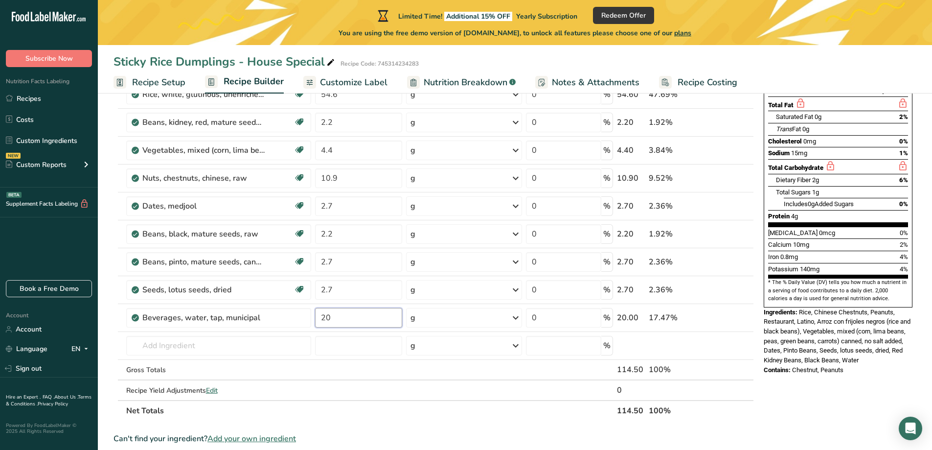
type input "20"
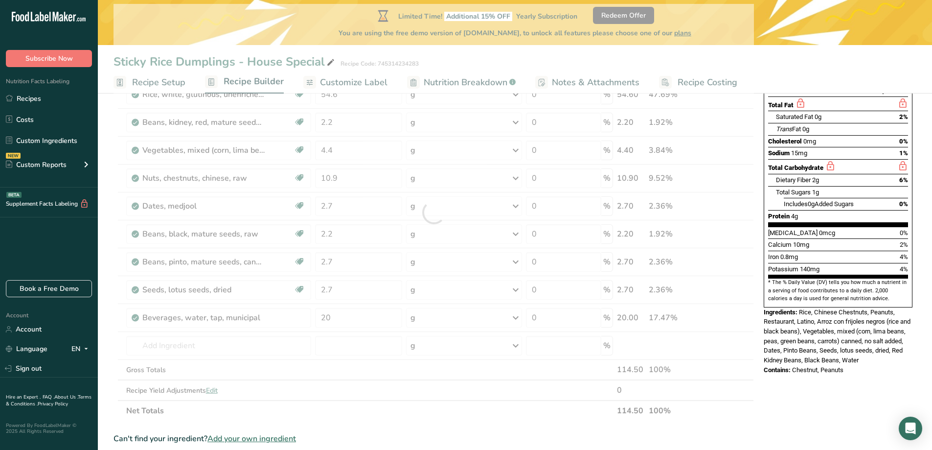
click at [773, 391] on div "Nutrition Facts 2 Servings Per Container Serving Size 47g Amount Per Serving Ca…" at bounding box center [838, 331] width 157 height 732
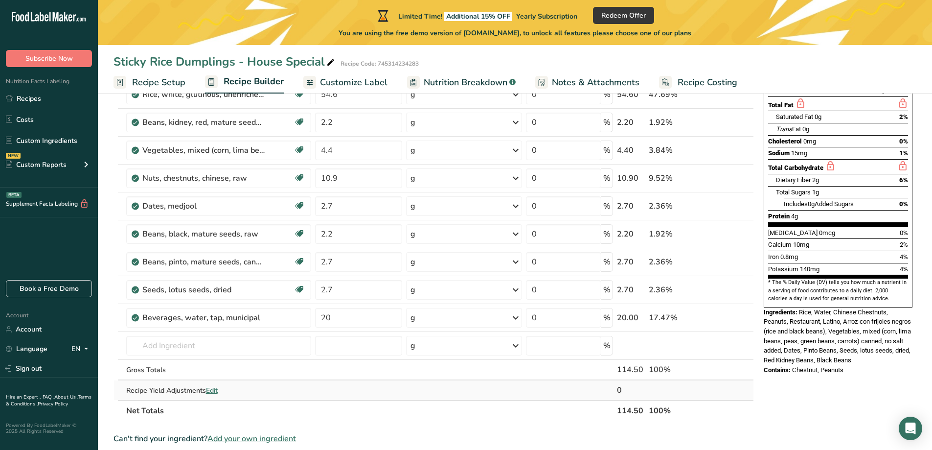
click at [212, 391] on span "Edit" at bounding box center [212, 390] width 12 height 9
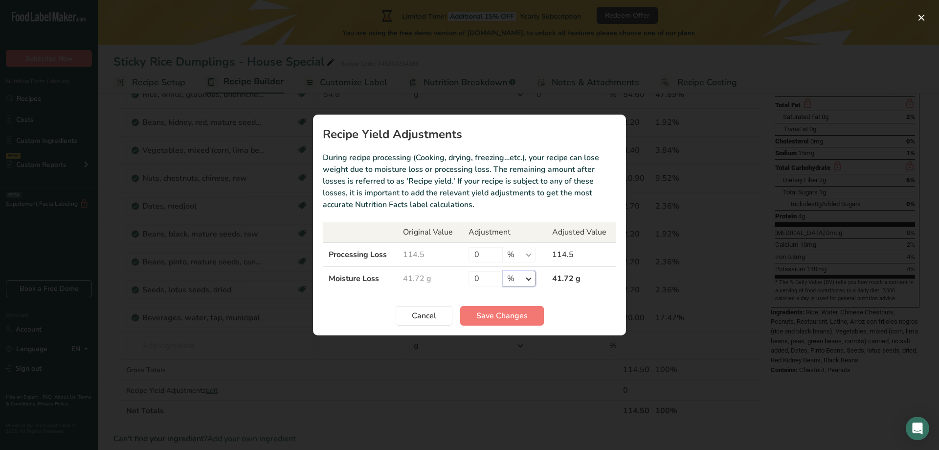
click at [526, 280] on select "% g kg mg mcg lb oz" at bounding box center [519, 279] width 33 height 16
select select "0"
click at [503, 271] on select "% g kg mg mcg lb oz" at bounding box center [519, 279] width 33 height 16
click at [521, 312] on span "Save Changes" at bounding box center [502, 316] width 51 height 12
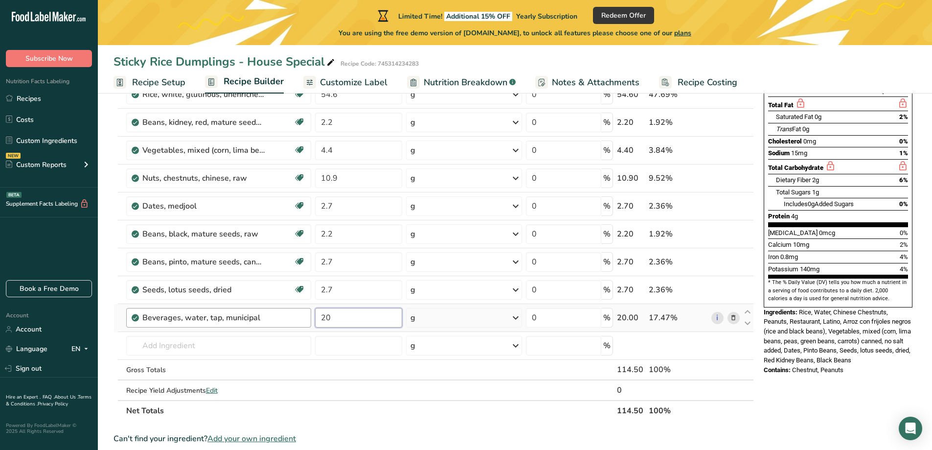
drag, startPoint x: 335, startPoint y: 317, endPoint x: 305, endPoint y: 318, distance: 29.9
click at [305, 318] on tr "Beverages, water, tap, municipal 20 g Portions 1 fl oz 1 bottle 8 fl oz 1 liter…" at bounding box center [434, 318] width 640 height 28
type input "30"
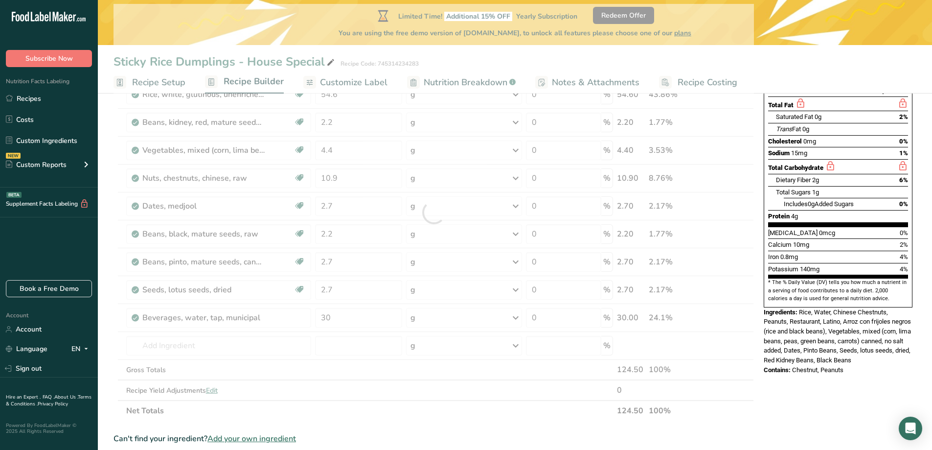
click at [442, 417] on div "Ingredient * Amount * Unit * Waste * .a-a{fill:#347362;}.b-a{fill:#fff;} Grams …" at bounding box center [434, 212] width 640 height 417
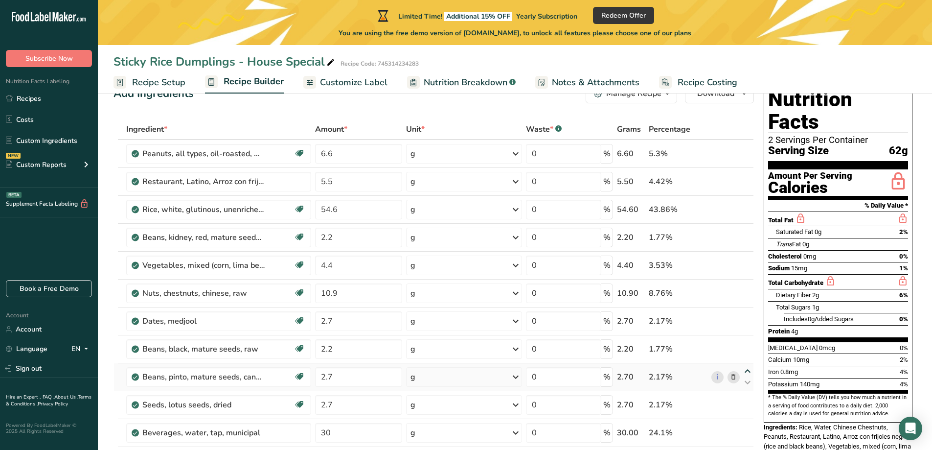
scroll to position [49, 0]
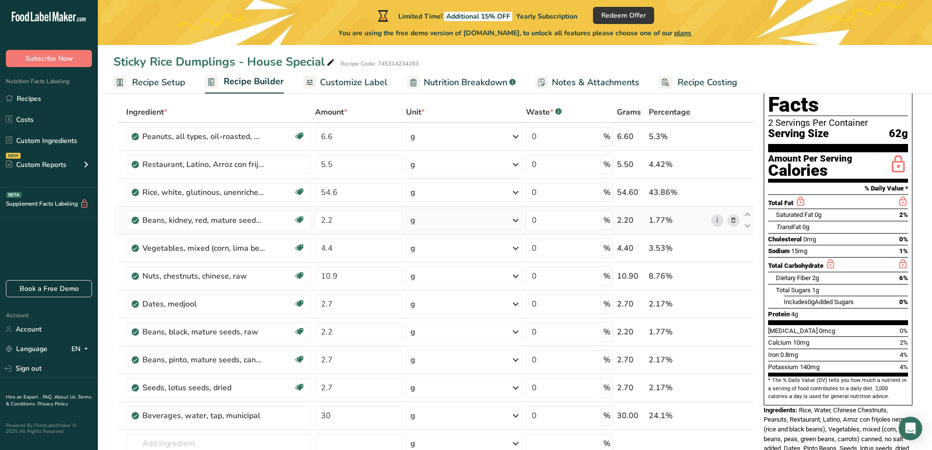
drag, startPoint x: 153, startPoint y: 79, endPoint x: 513, endPoint y: 227, distance: 389.1
click at [154, 80] on span "Recipe Setup" at bounding box center [158, 82] width 53 height 13
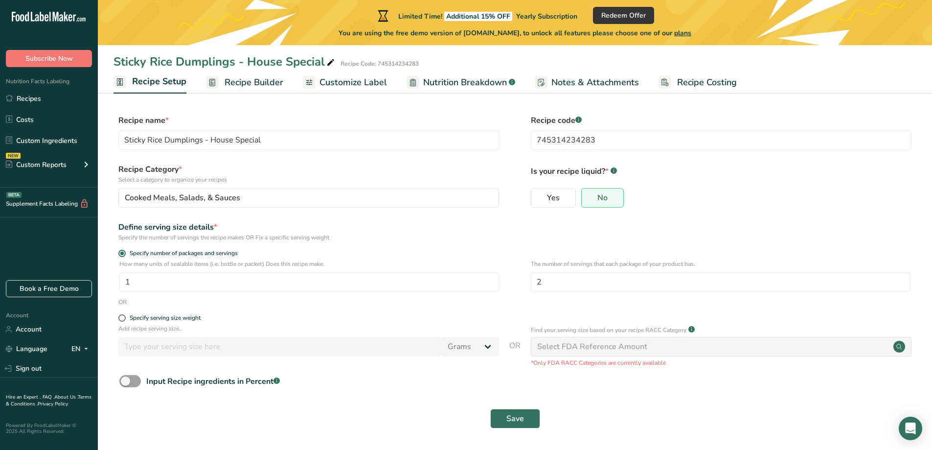
scroll to position [1, 0]
drag, startPoint x: 409, startPoint y: 287, endPoint x: 157, endPoint y: 287, distance: 252.0
click at [157, 287] on input "1" at bounding box center [309, 282] width 380 height 20
click at [548, 285] on input "2" at bounding box center [721, 282] width 380 height 20
type input "1"
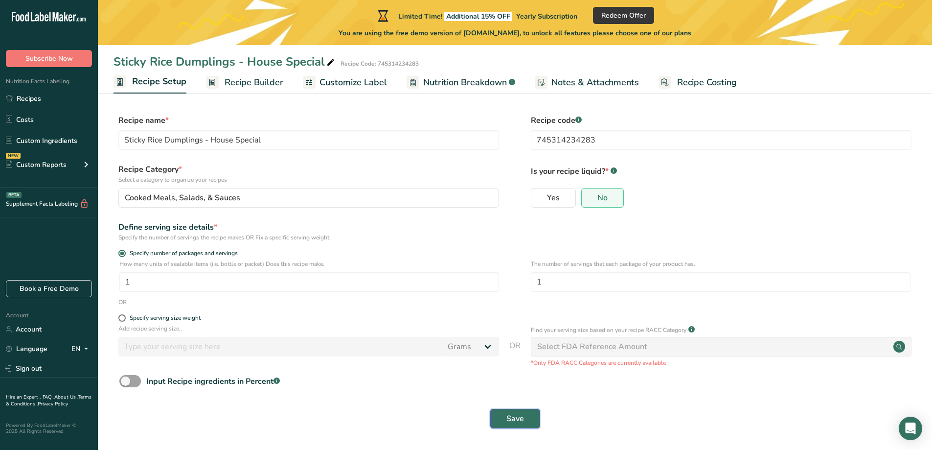
click at [513, 422] on span "Save" at bounding box center [515, 418] width 18 height 12
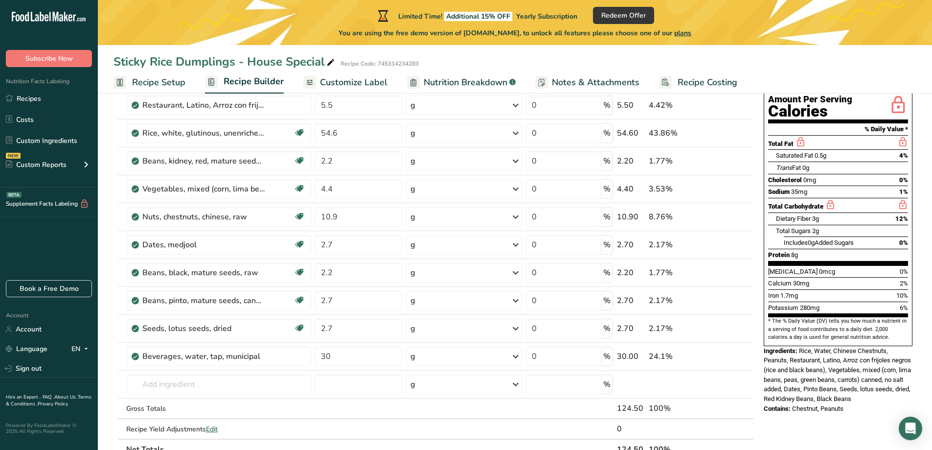
scroll to position [99, 0]
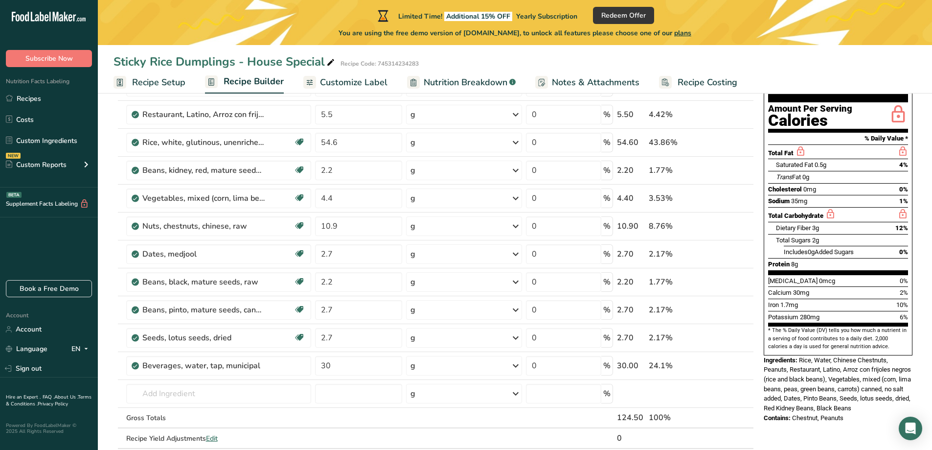
click at [354, 85] on span "Customize Label" at bounding box center [354, 82] width 68 height 13
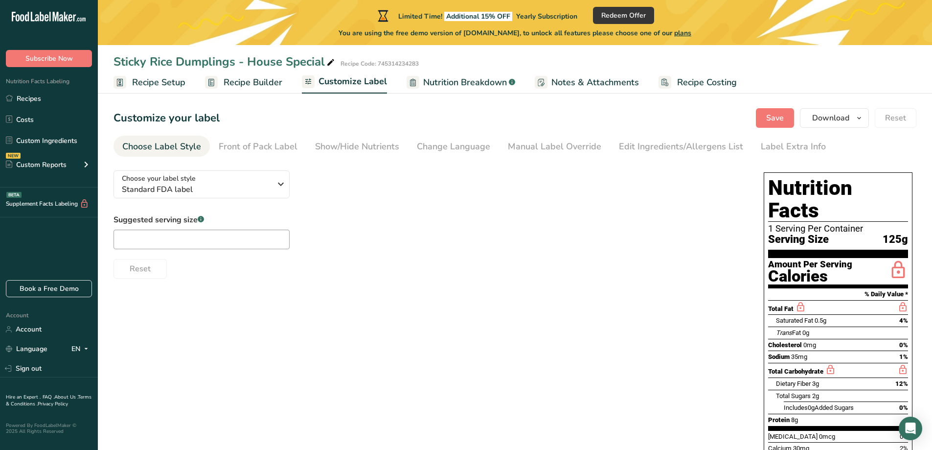
scroll to position [1, 0]
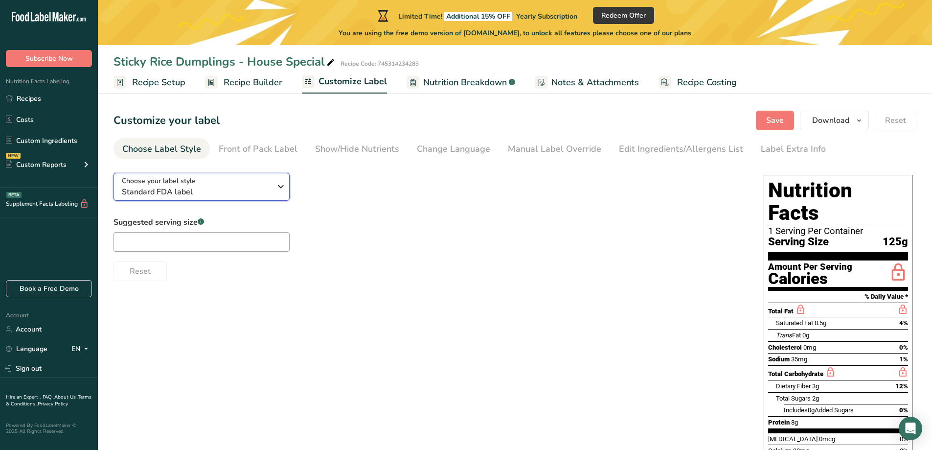
click at [279, 185] on icon "button" at bounding box center [281, 187] width 12 height 18
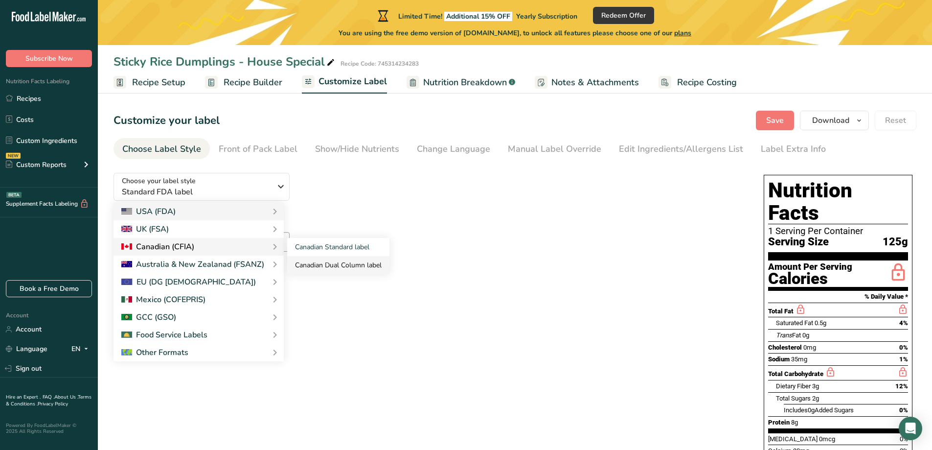
click at [321, 261] on link "Canadian Dual Column label" at bounding box center [338, 265] width 102 height 18
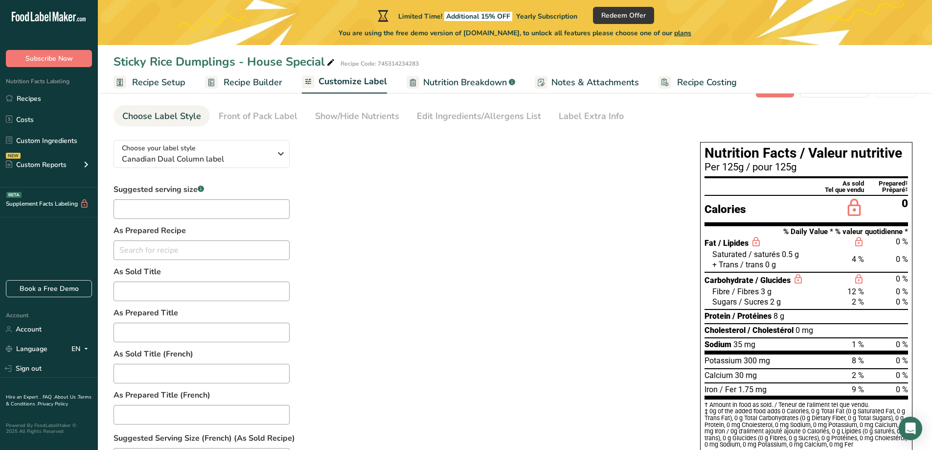
scroll to position [17, 0]
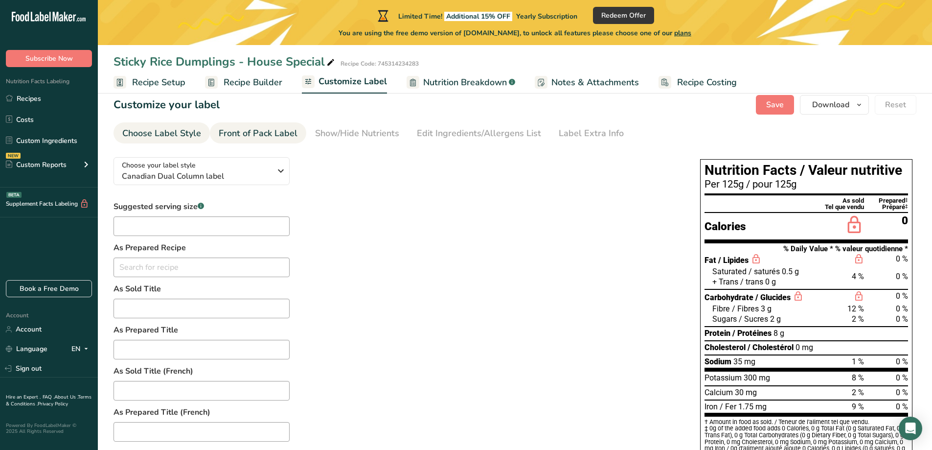
click at [289, 141] on link "Front of Pack Label" at bounding box center [258, 133] width 79 height 22
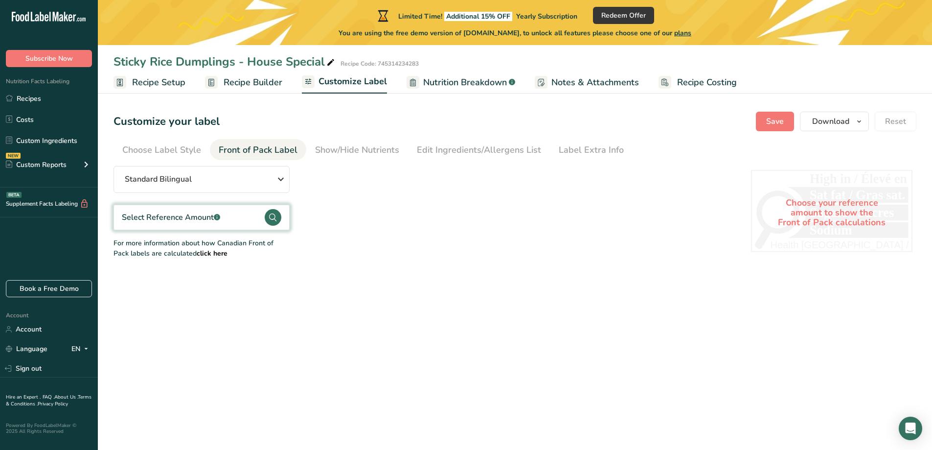
scroll to position [0, 0]
click at [328, 148] on div "Show/Hide Nutrients" at bounding box center [357, 149] width 84 height 13
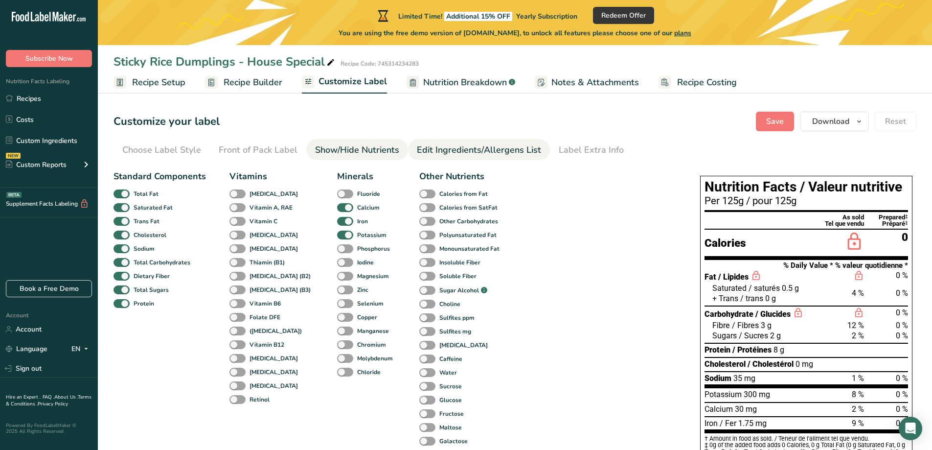
click at [461, 145] on div "Edit Ingredients/Allergens List" at bounding box center [479, 149] width 124 height 13
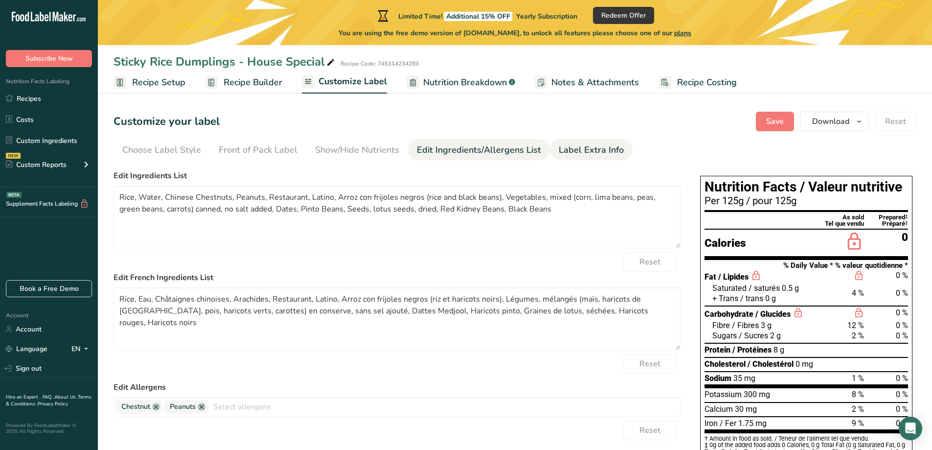
click at [571, 148] on div "Label Extra Info" at bounding box center [591, 149] width 65 height 13
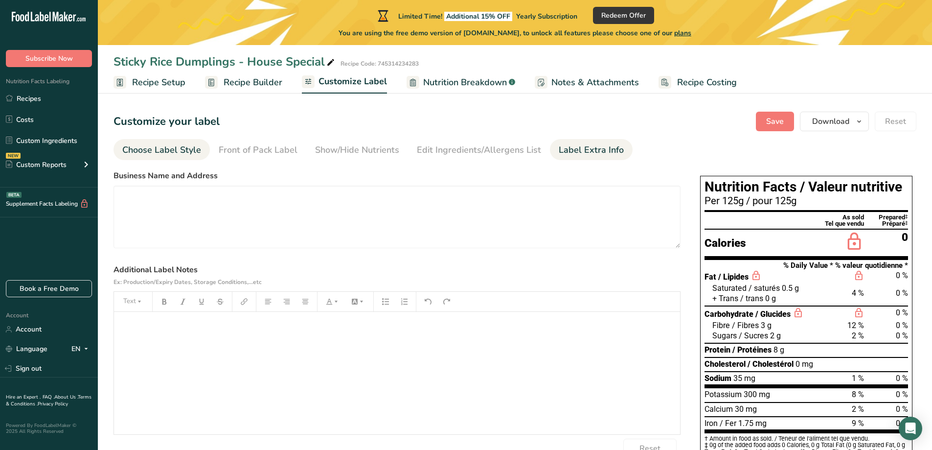
click at [165, 151] on div "Choose Label Style" at bounding box center [161, 149] width 79 height 13
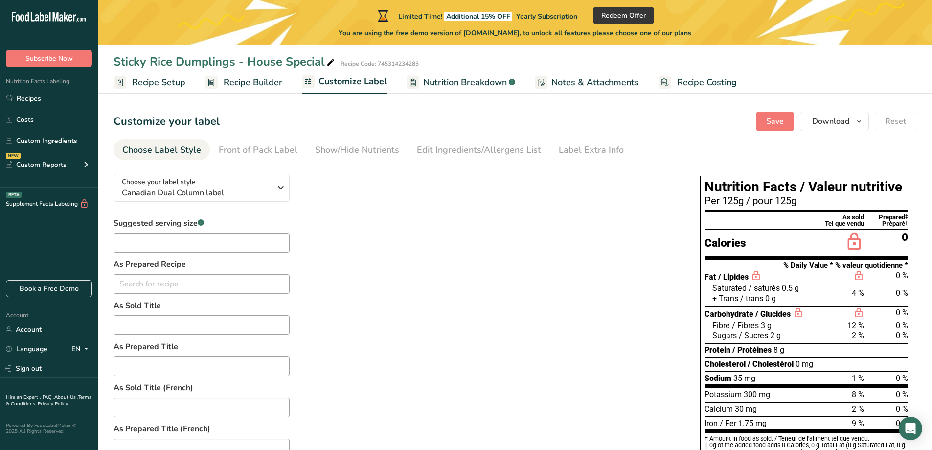
click at [473, 83] on span "Nutrition Breakdown" at bounding box center [465, 82] width 84 height 13
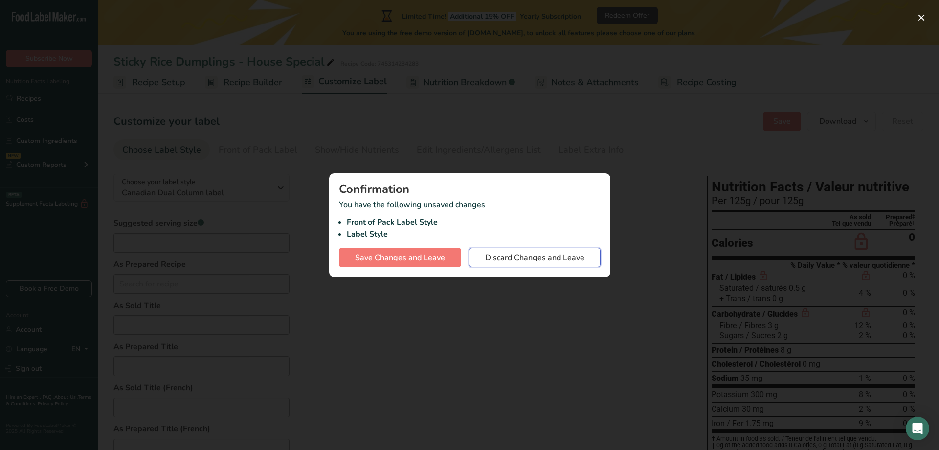
click at [508, 255] on span "Discard Changes and Leave" at bounding box center [534, 257] width 99 height 12
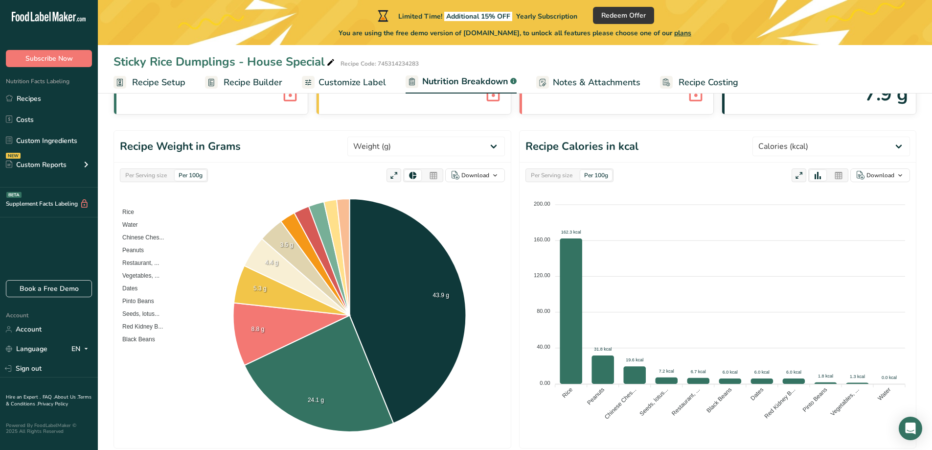
scroll to position [98, 0]
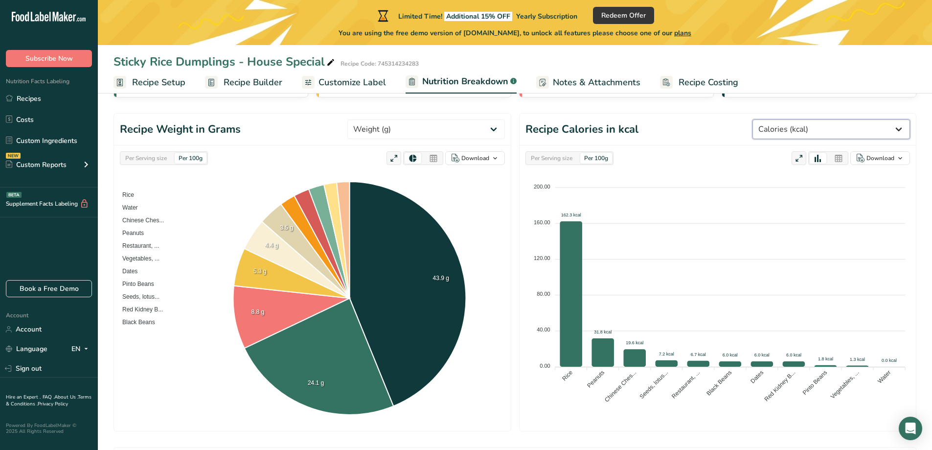
click at [883, 124] on select "Weight (g) Calories (kcal) Energy KJ (kj) Total Fat (g) Saturated Fat (g) Trans…" at bounding box center [832, 129] width 158 height 20
click at [789, 119] on select "Weight (g) Calories (kcal) Energy KJ (kj) Total Fat (g) Saturated Fat (g) Trans…" at bounding box center [832, 129] width 158 height 20
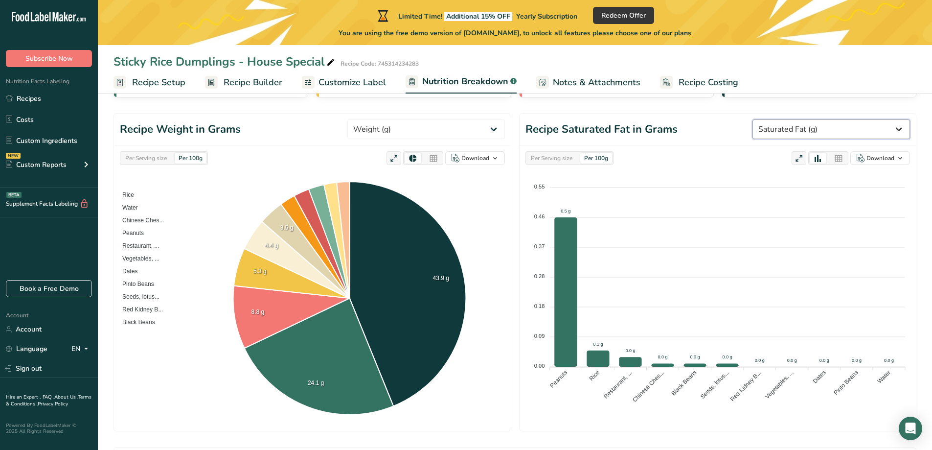
click at [892, 132] on select "Weight (g) Calories (kcal) Energy KJ (kj) Total Fat (g) Saturated Fat (g) Trans…" at bounding box center [832, 129] width 158 height 20
select select "Cholesterol"
click at [789, 119] on select "Weight (g) Calories (kcal) Energy KJ (kj) Total Fat (g) Saturated Fat (g) Trans…" at bounding box center [832, 129] width 158 height 20
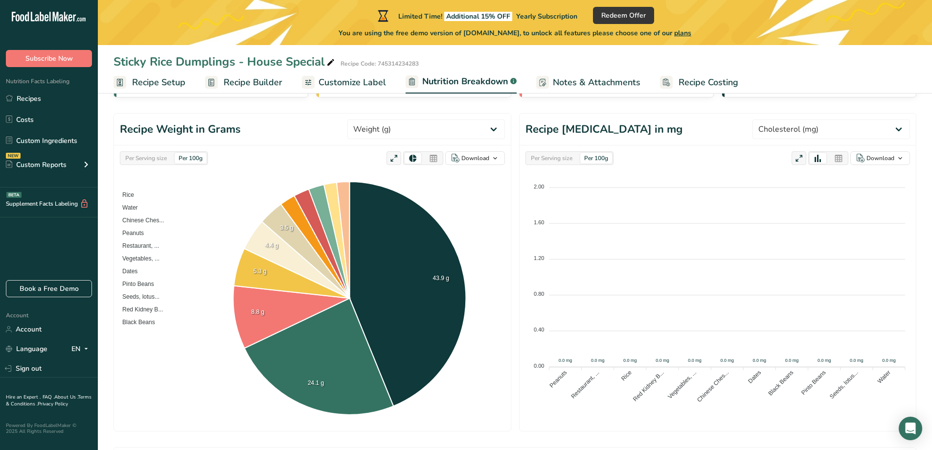
click at [264, 86] on span "Recipe Builder" at bounding box center [253, 82] width 59 height 13
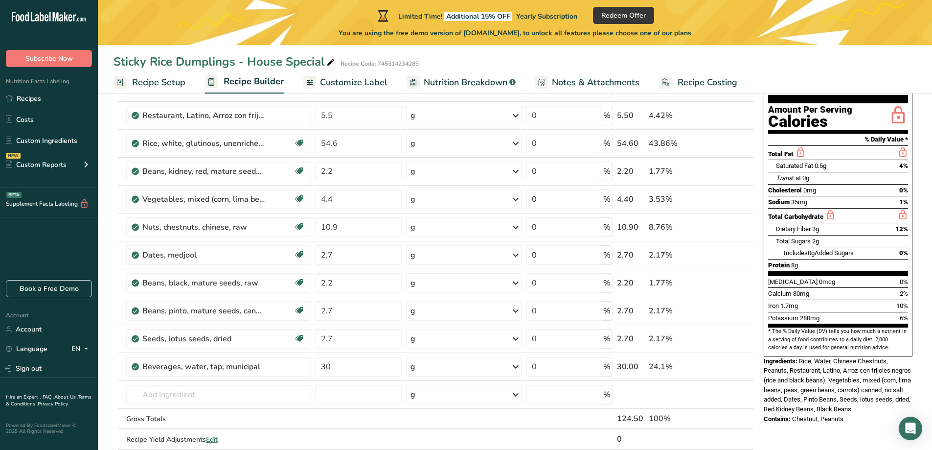
click at [339, 85] on span "Customize Label" at bounding box center [354, 82] width 68 height 13
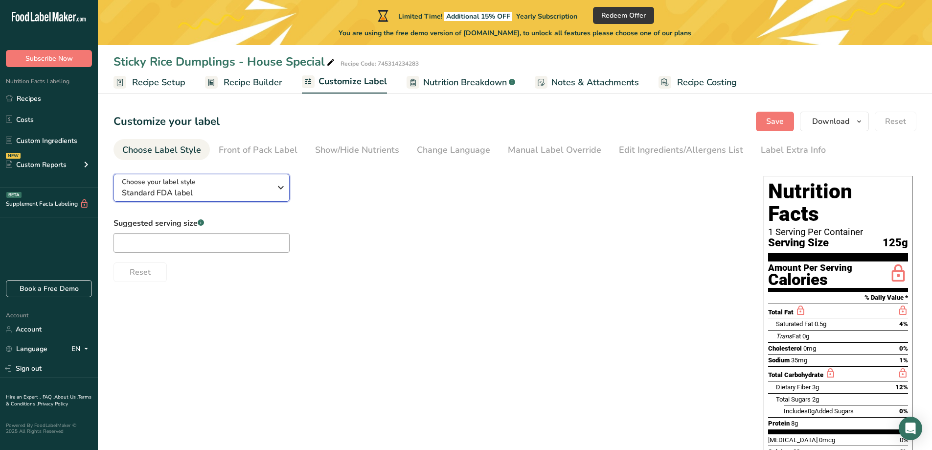
click at [282, 189] on icon "button" at bounding box center [281, 188] width 12 height 18
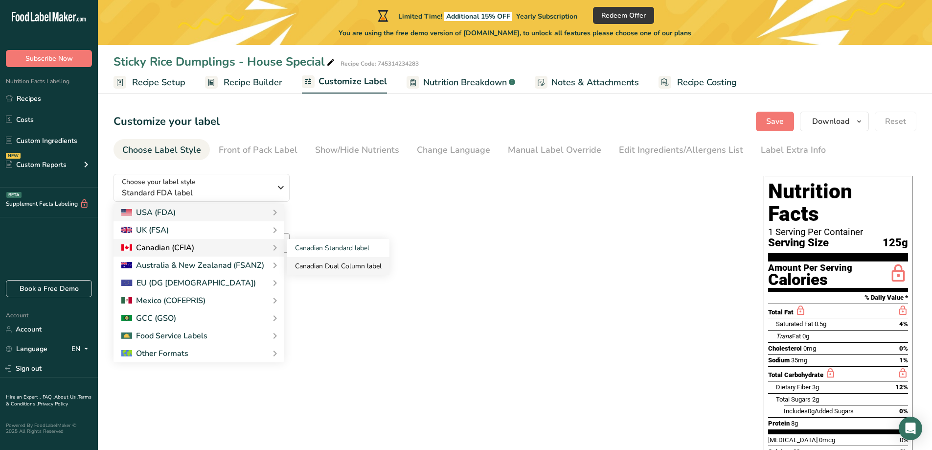
click at [315, 263] on link "Canadian Dual Column label" at bounding box center [338, 266] width 102 height 18
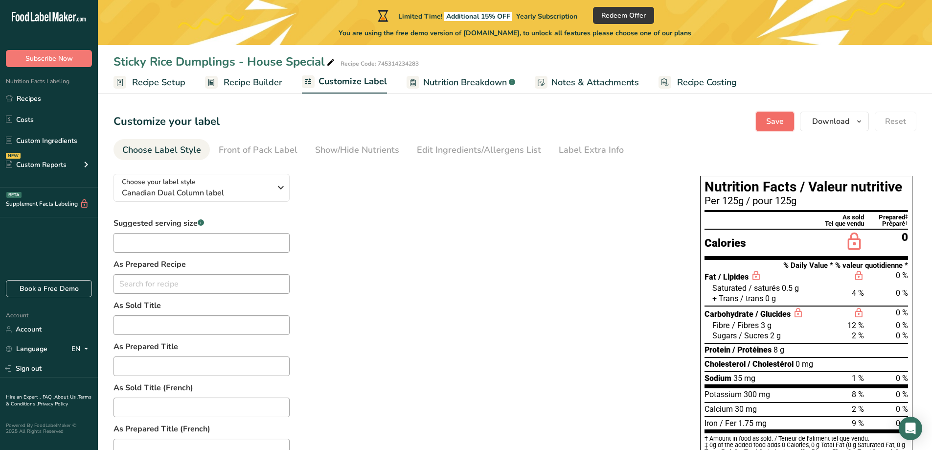
click at [790, 124] on button "Save" at bounding box center [775, 122] width 38 height 20
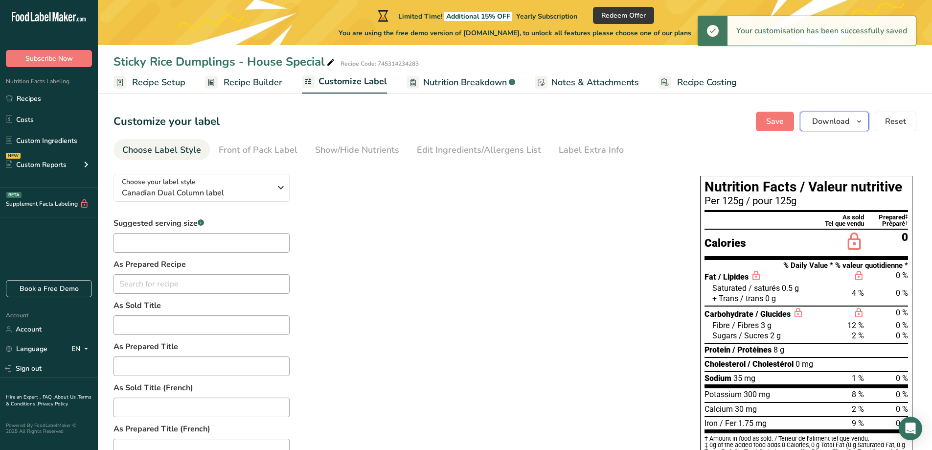
click at [859, 125] on icon "button" at bounding box center [859, 121] width 8 height 12
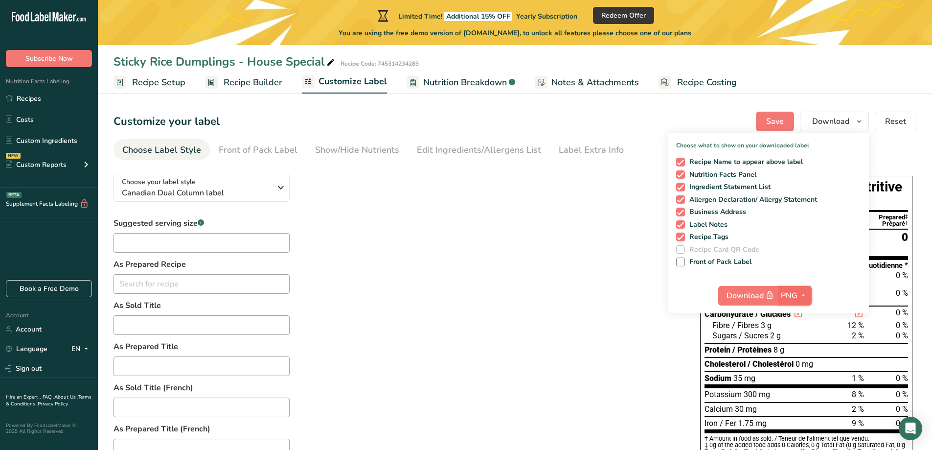
click at [791, 294] on span "PNG" at bounding box center [789, 296] width 17 height 12
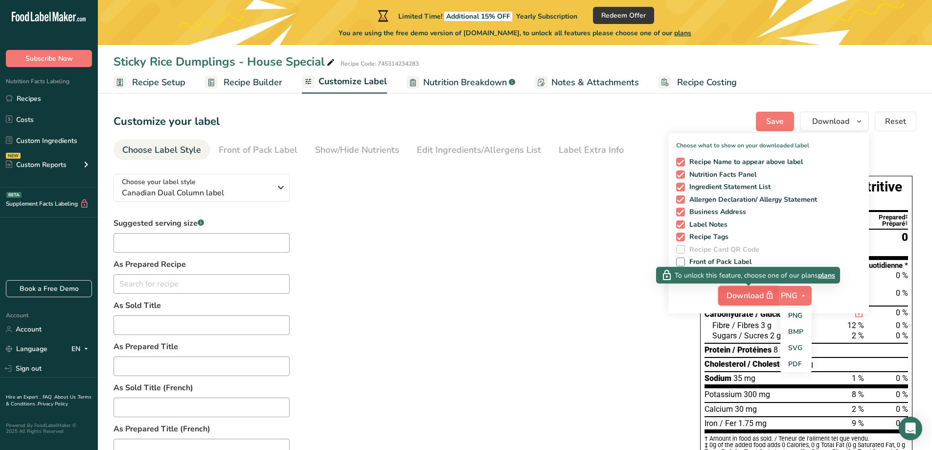
click at [749, 290] on span "Download" at bounding box center [751, 295] width 49 height 12
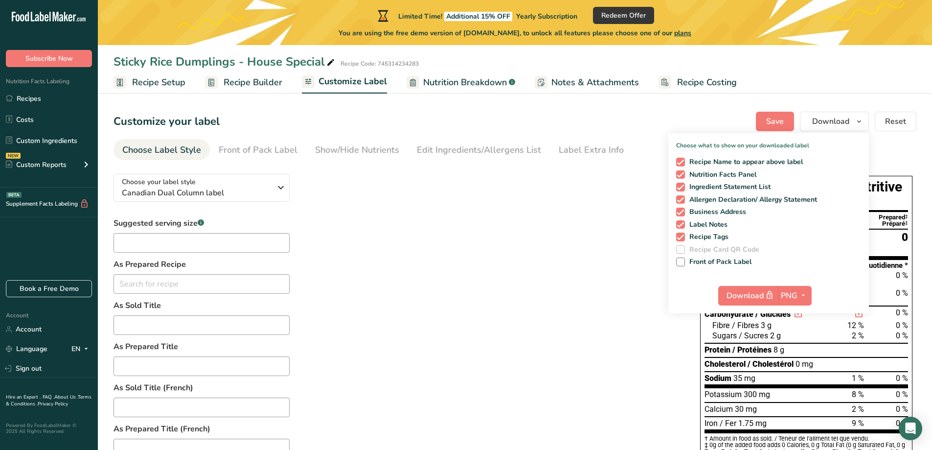
click at [929, 150] on section "Customize your label Save Download Choose what to show on your downloaded label…" at bounding box center [515, 404] width 834 height 616
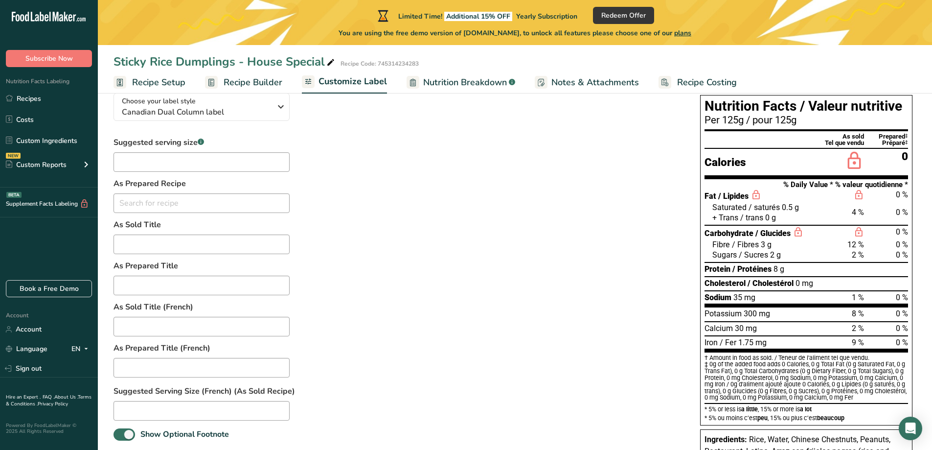
scroll to position [78, 0]
